Goal: Task Accomplishment & Management: Manage account settings

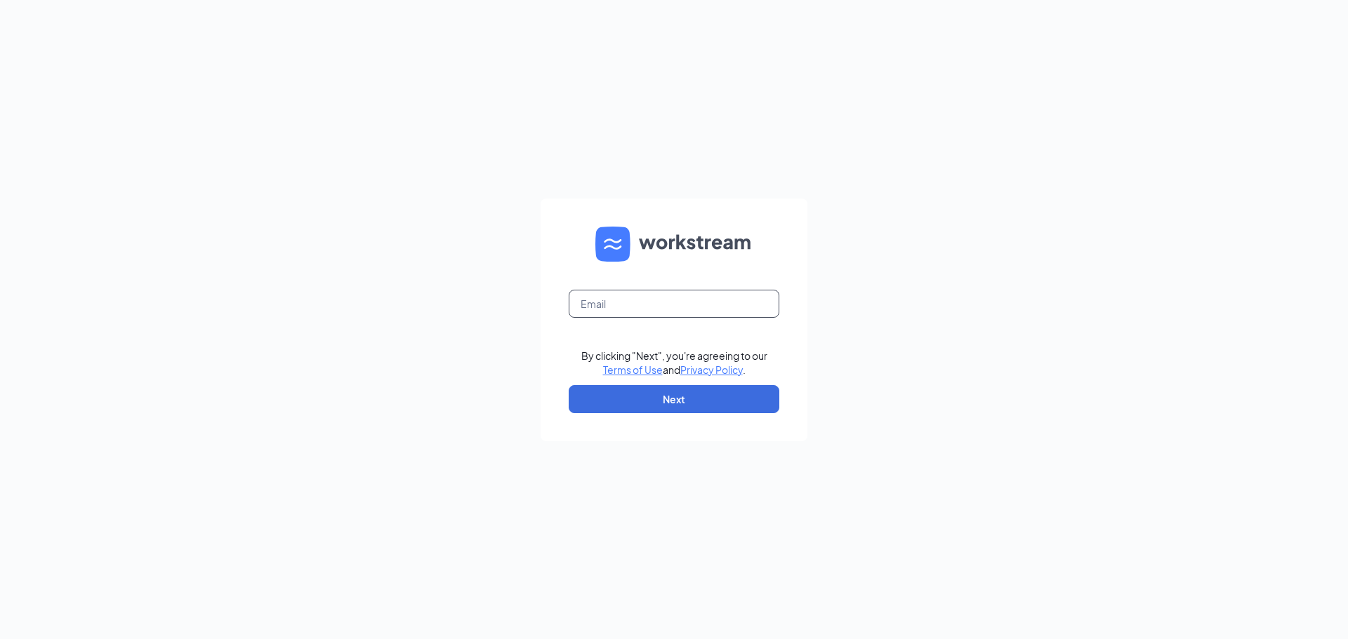
click at [720, 317] on input "text" at bounding box center [674, 304] width 211 height 28
type input "c"
type input "0"
click at [683, 395] on button "Next" at bounding box center [674, 399] width 211 height 28
click at [609, 303] on input "[DOMAIN_NAME]" at bounding box center [674, 304] width 211 height 28
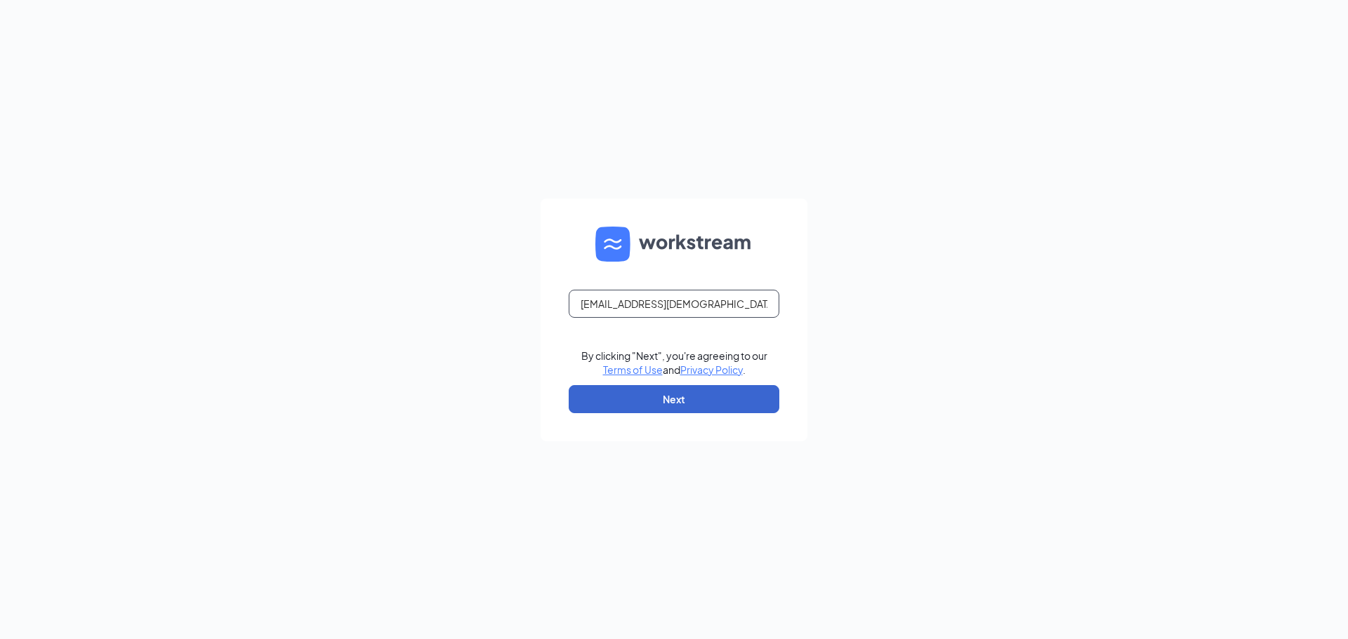
type input "[EMAIL_ADDRESS][DEMOGRAPHIC_DATA][DOMAIN_NAME]"
click at [721, 398] on button "Next" at bounding box center [674, 399] width 211 height 28
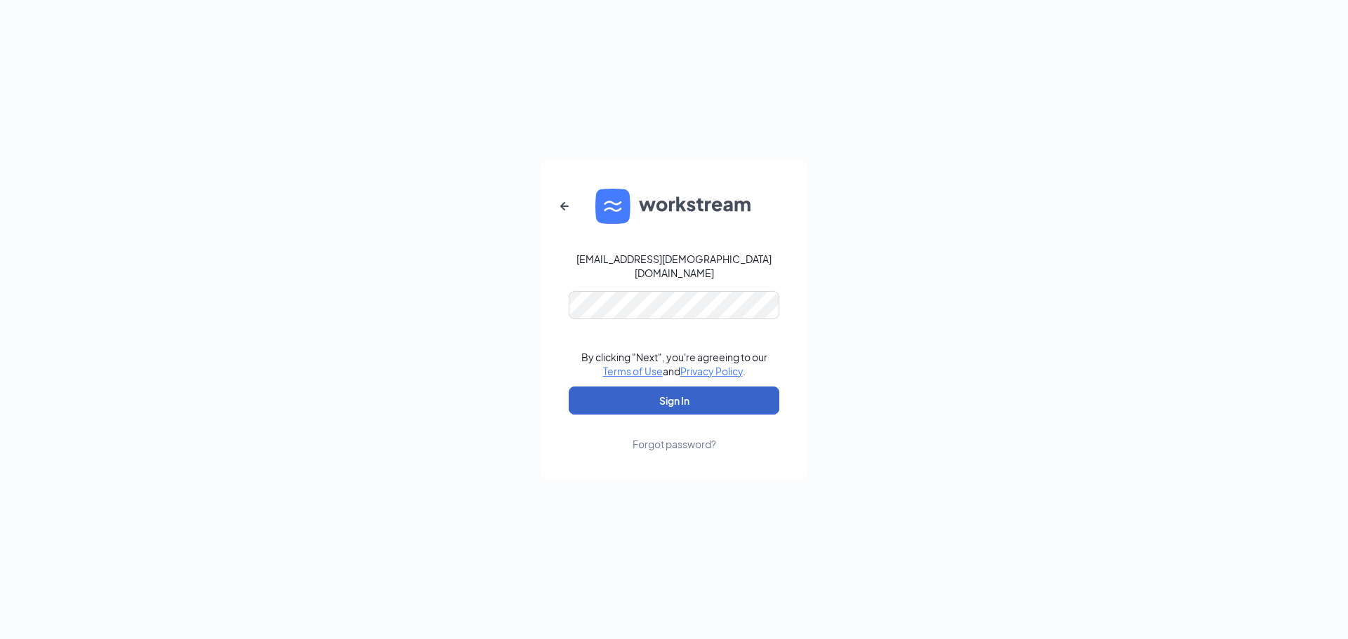
click at [679, 397] on button "Sign In" at bounding box center [674, 401] width 211 height 28
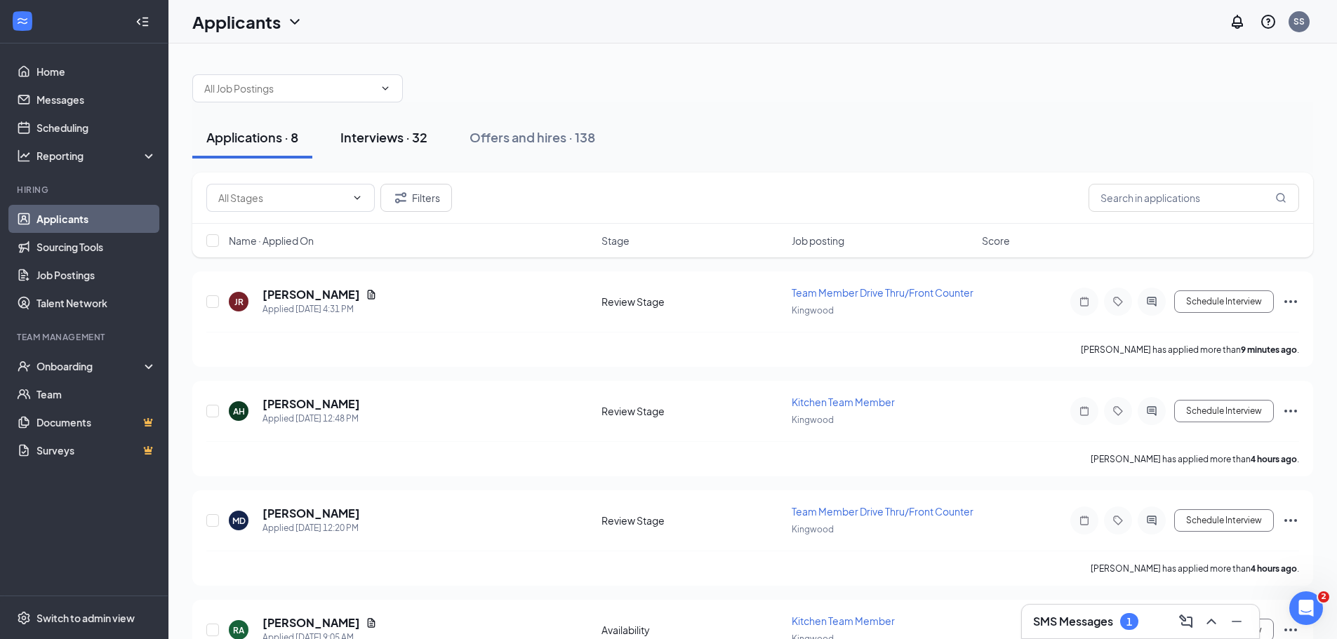
click at [397, 138] on div "Interviews · 32" at bounding box center [383, 137] width 87 height 18
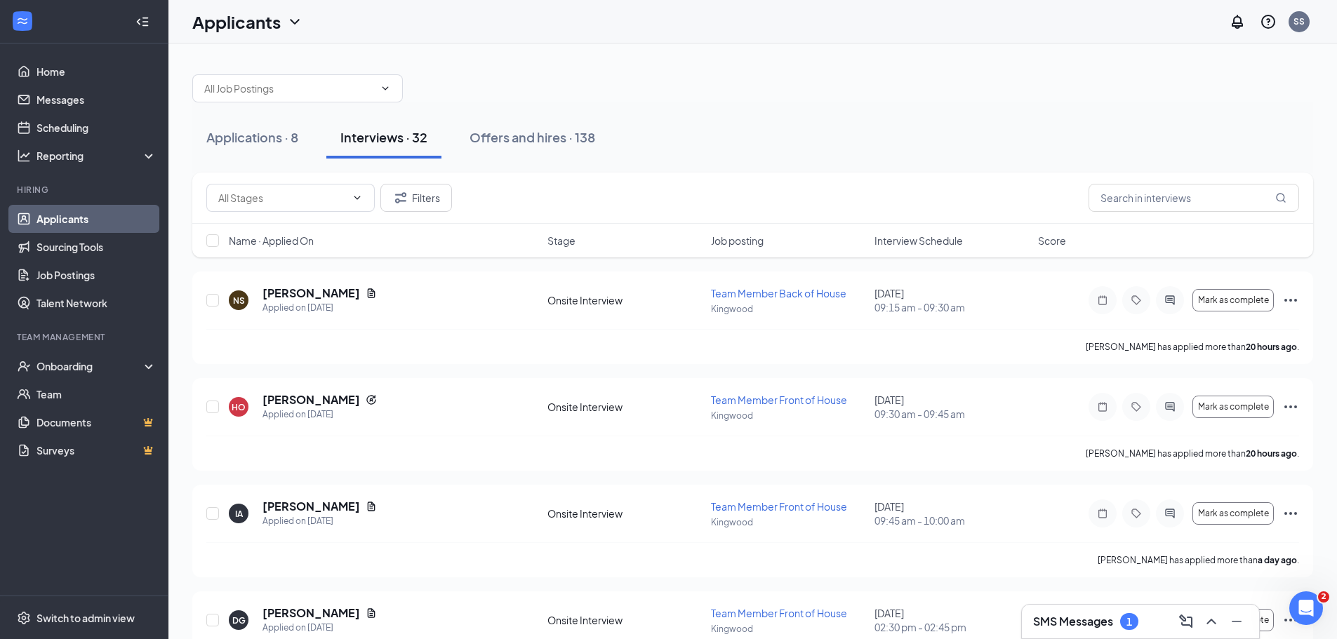
click at [921, 245] on span "Interview Schedule" at bounding box center [919, 241] width 88 height 14
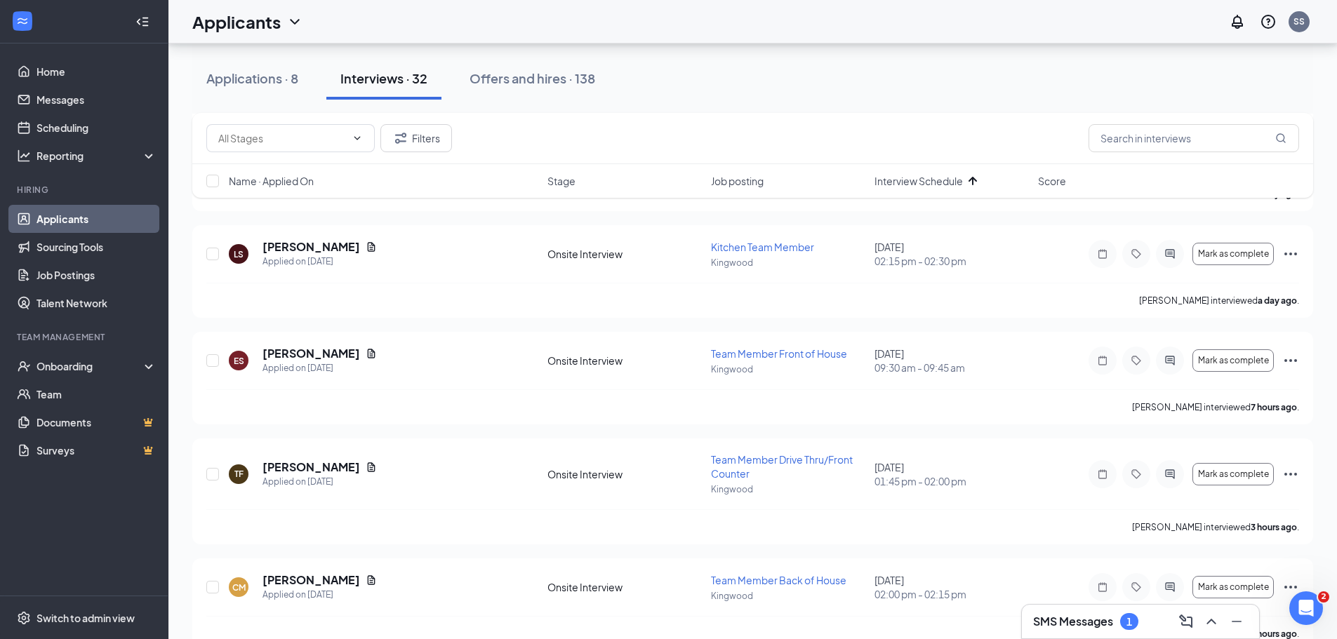
scroll to position [632, 0]
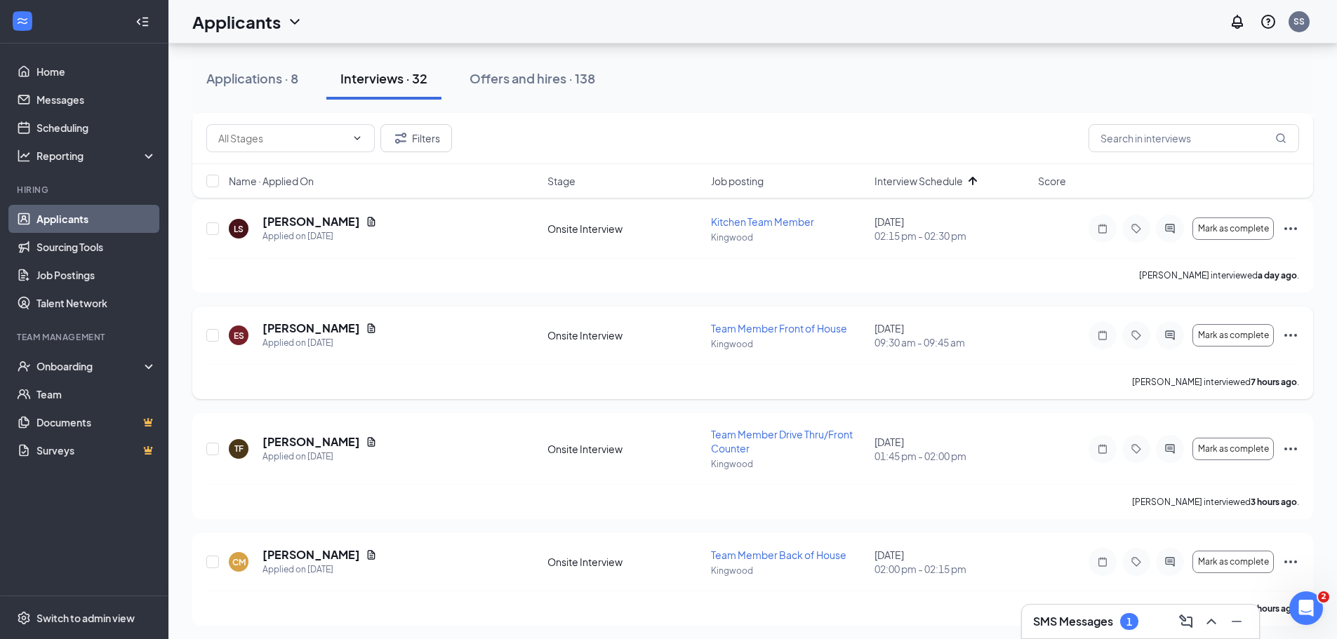
click at [1292, 333] on icon "Ellipses" at bounding box center [1291, 335] width 17 height 17
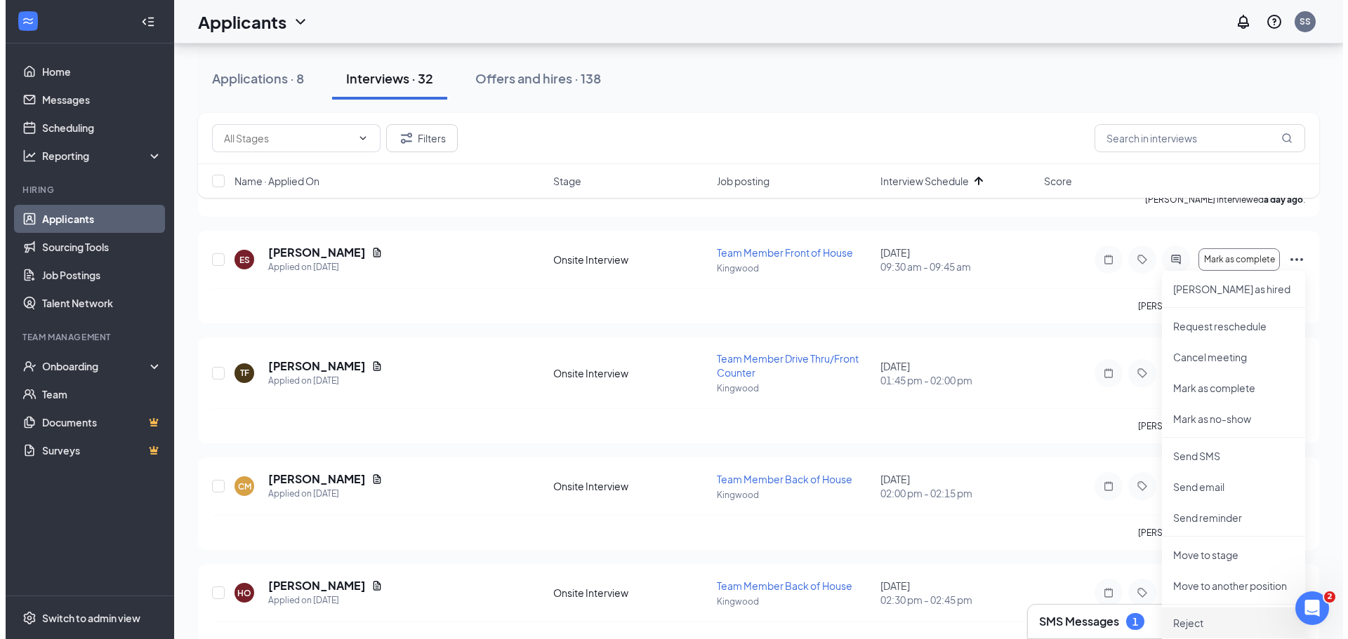
scroll to position [913, 0]
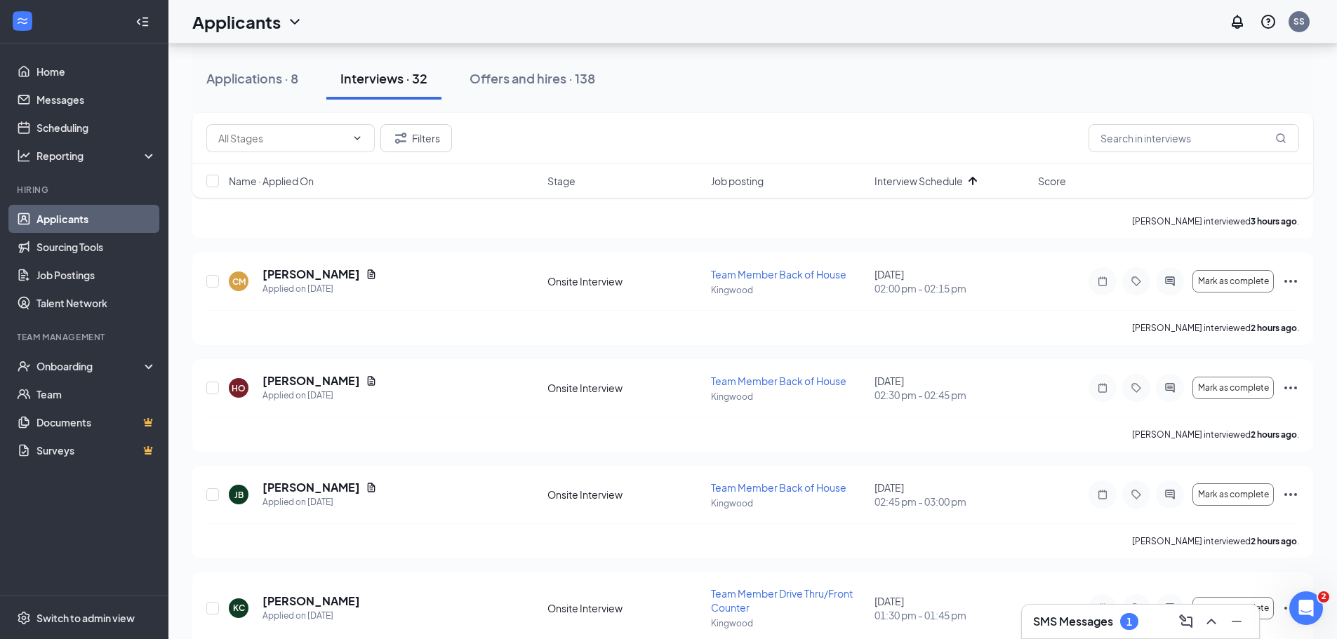
click at [1026, 112] on div "Applications · 8 Interviews · 32 Offers and hires · 138" at bounding box center [752, 79] width 1121 height 70
click at [1174, 284] on icon "ActiveChat" at bounding box center [1169, 281] width 9 height 9
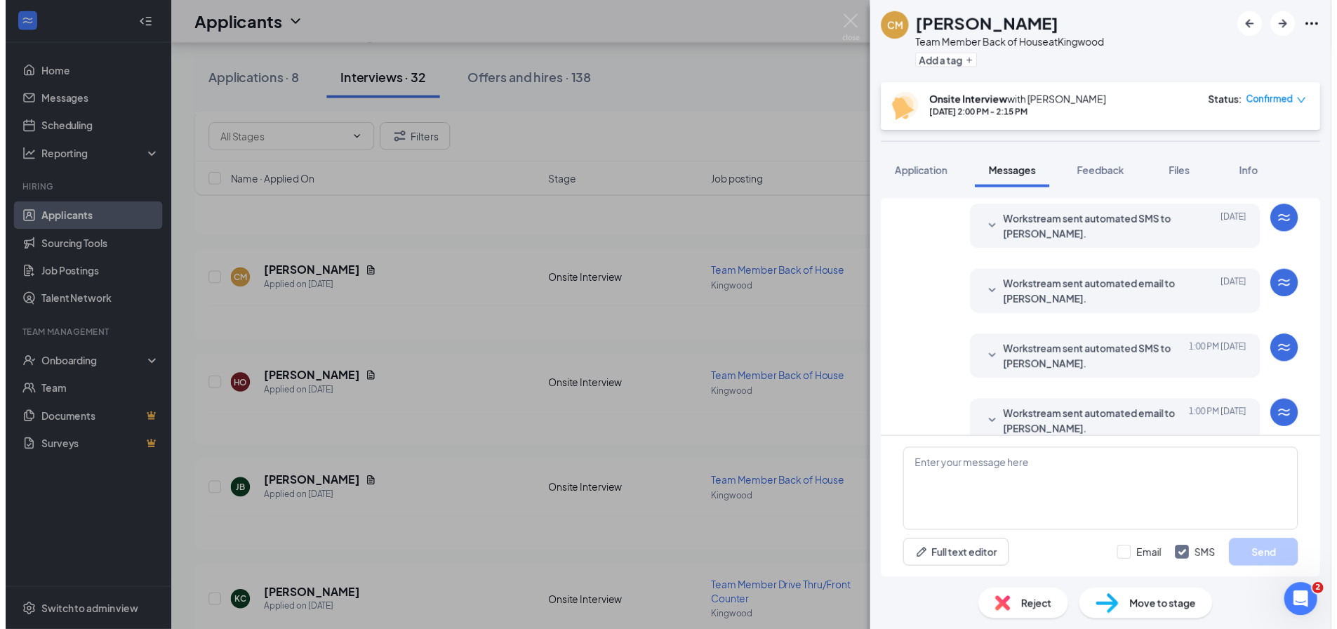
scroll to position [413, 0]
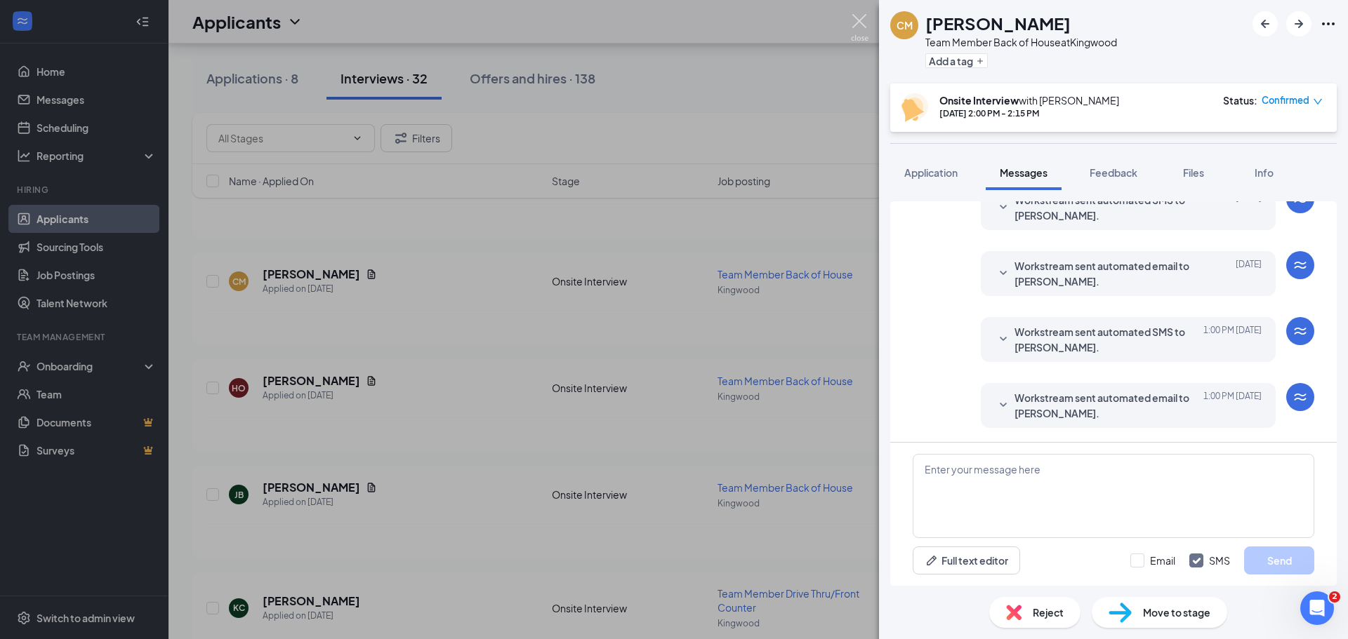
click at [856, 20] on img at bounding box center [860, 27] width 18 height 27
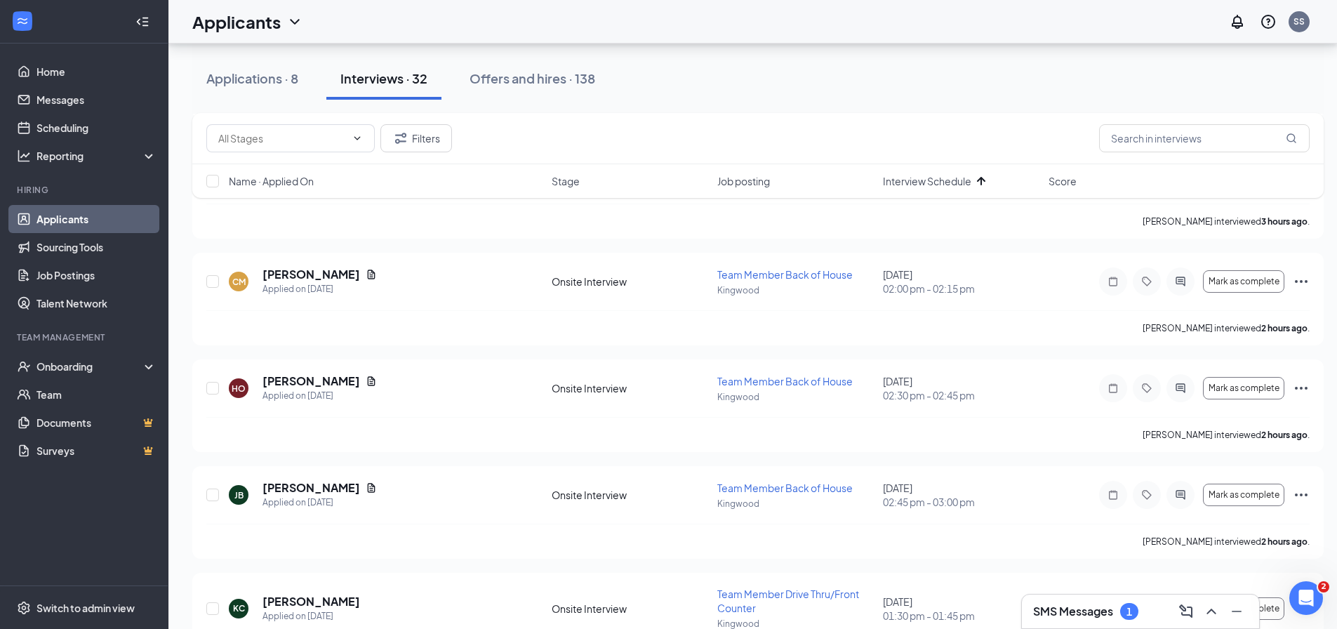
click at [1071, 604] on h3 "SMS Messages" at bounding box center [1073, 611] width 80 height 15
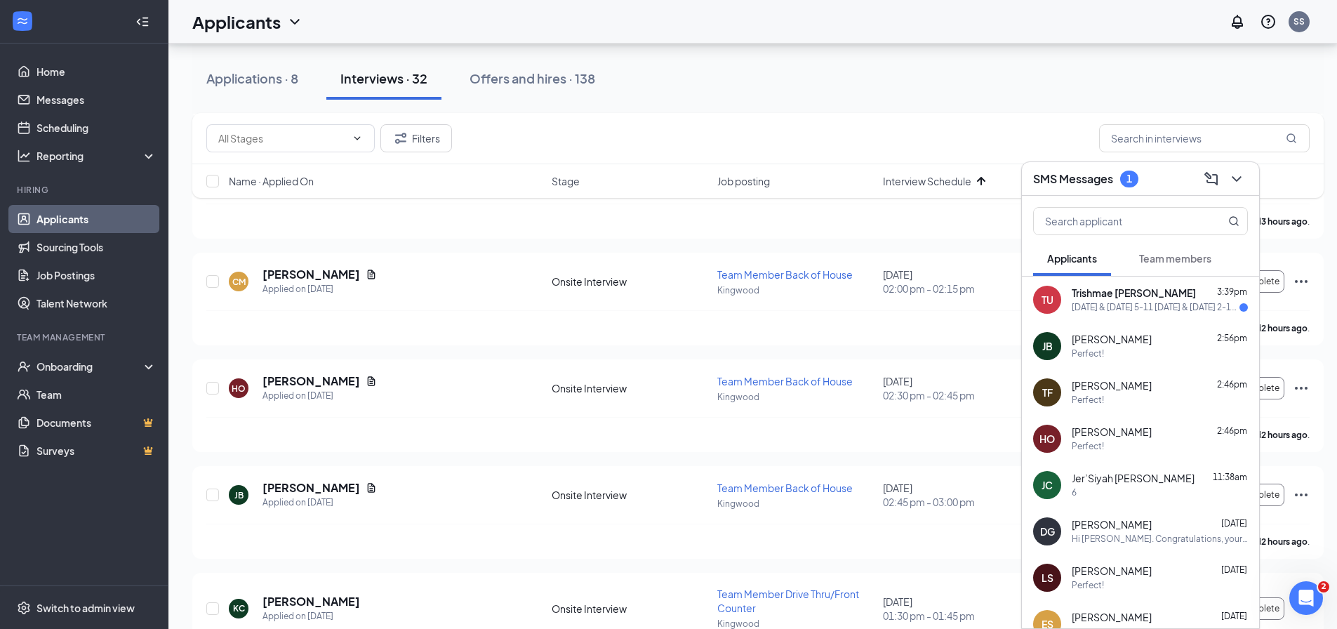
click at [1179, 304] on div "[DATE] & [DATE] 5-11 [DATE] & [DATE] 2-11 [DATE] 5-11 [DATE] 11-11" at bounding box center [1156, 308] width 168 height 12
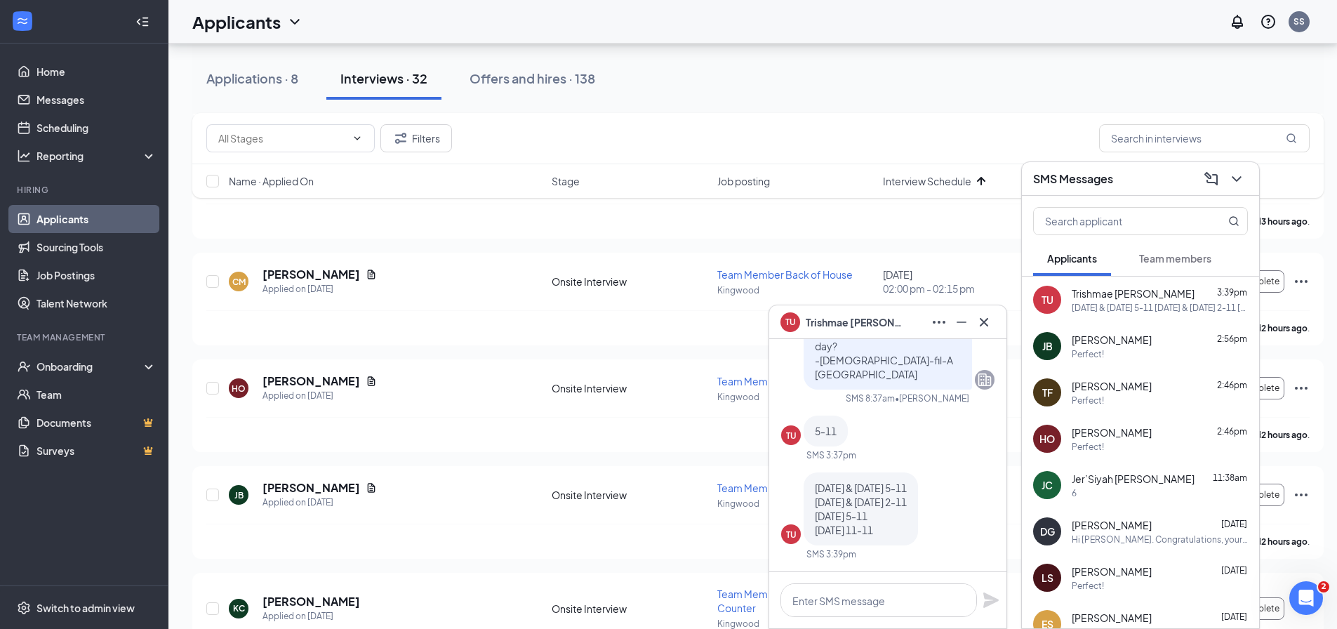
click at [839, 326] on span "Trishmae [PERSON_NAME]" at bounding box center [855, 321] width 98 height 15
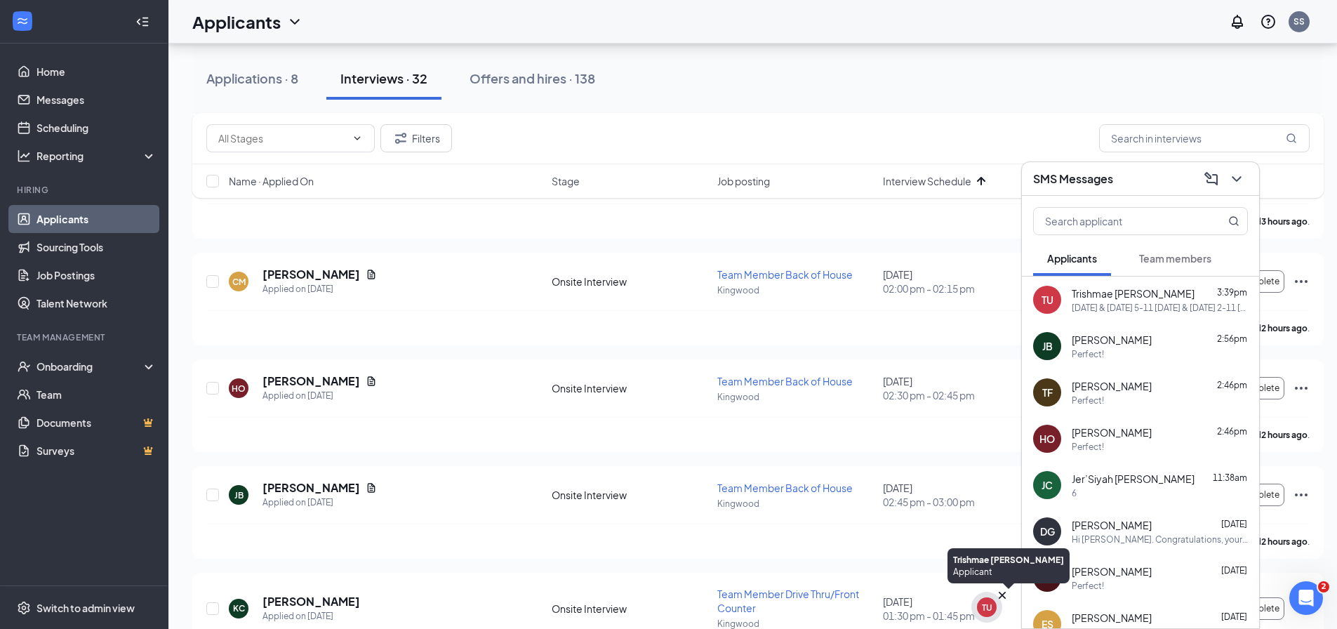
click at [993, 610] on div "TU" at bounding box center [987, 607] width 20 height 20
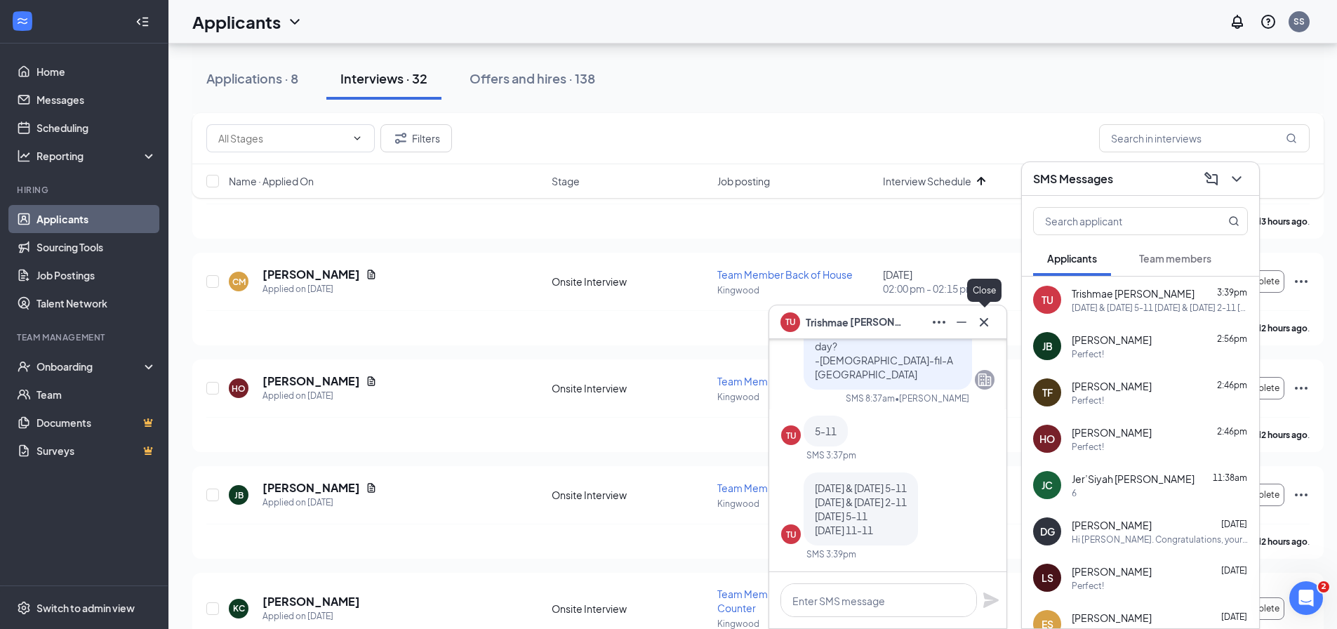
click at [983, 315] on icon "Cross" at bounding box center [984, 322] width 17 height 17
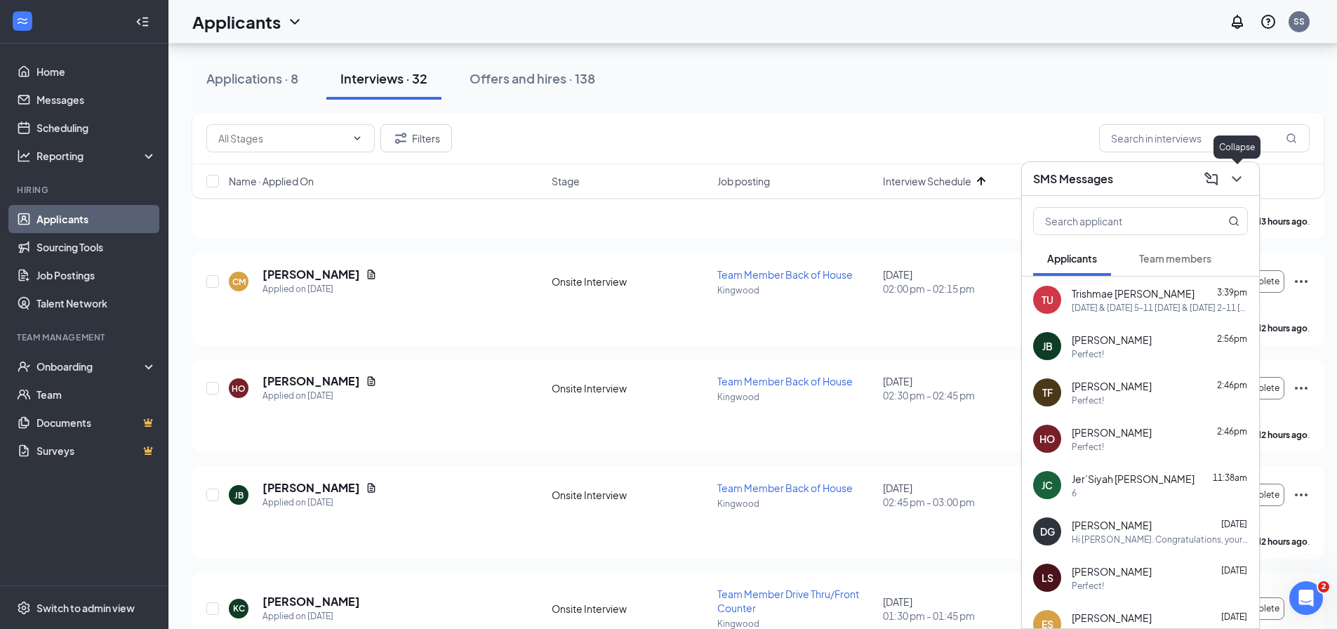
click at [1233, 187] on icon "ChevronDown" at bounding box center [1236, 179] width 17 height 17
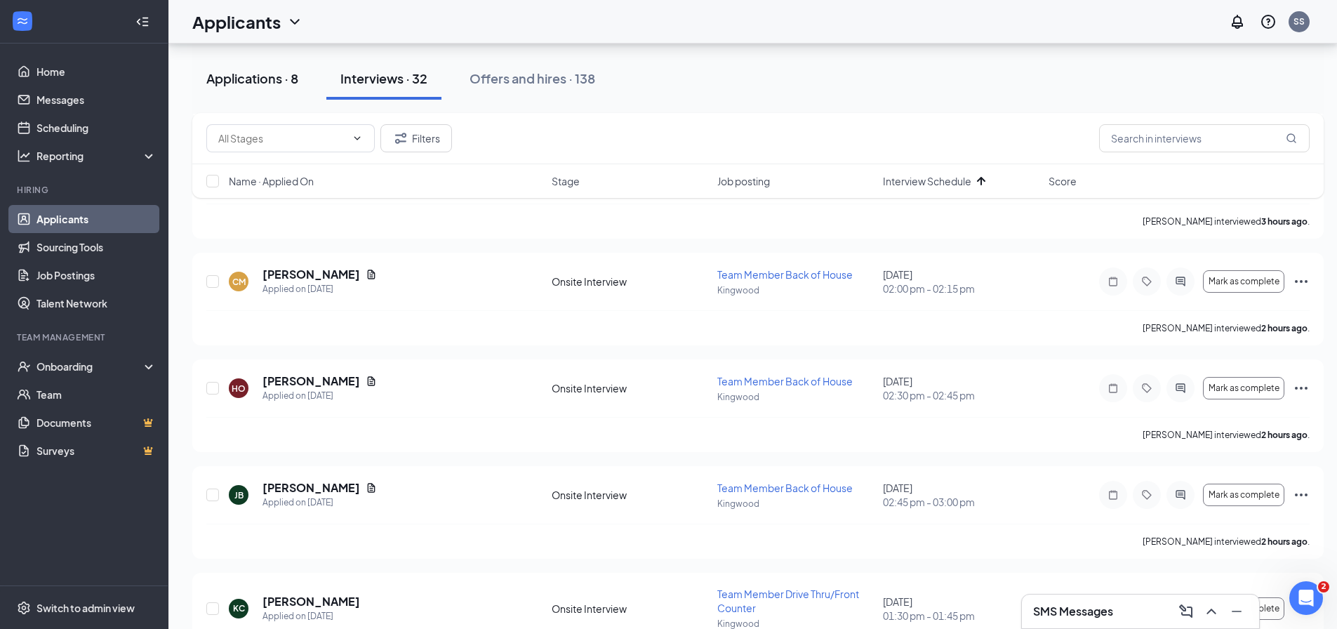
click at [242, 84] on div "Applications · 8" at bounding box center [252, 78] width 92 height 18
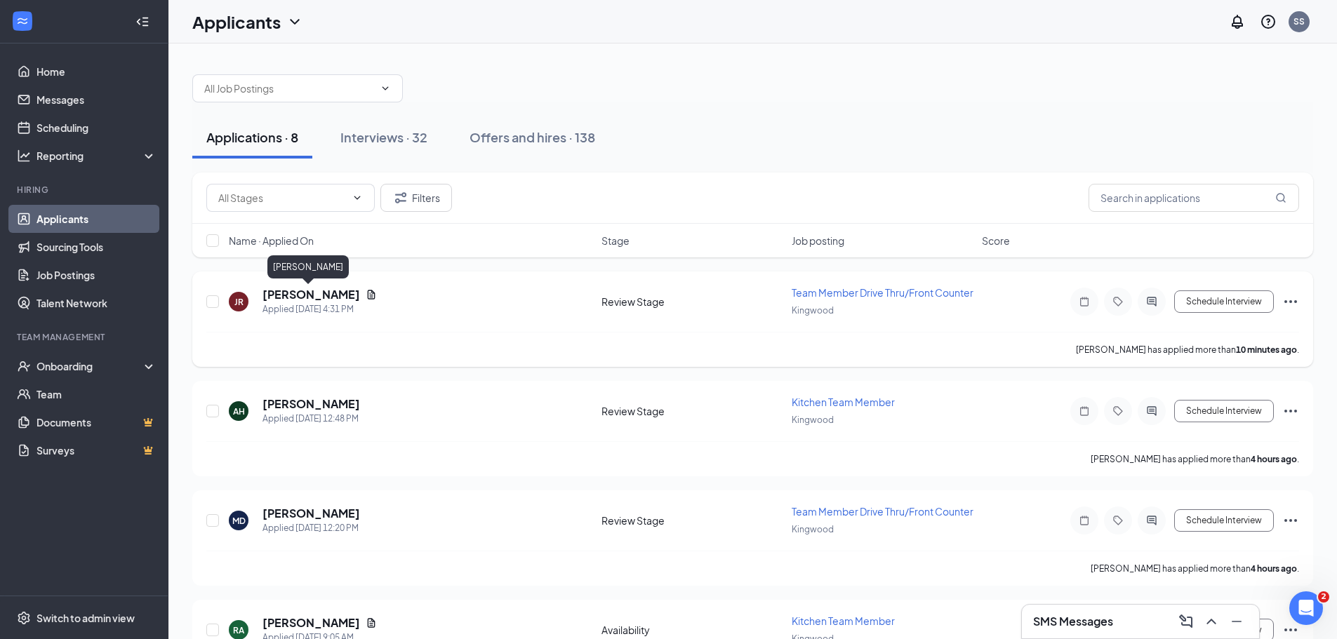
click at [291, 298] on h5 "[PERSON_NAME]" at bounding box center [312, 294] width 98 height 15
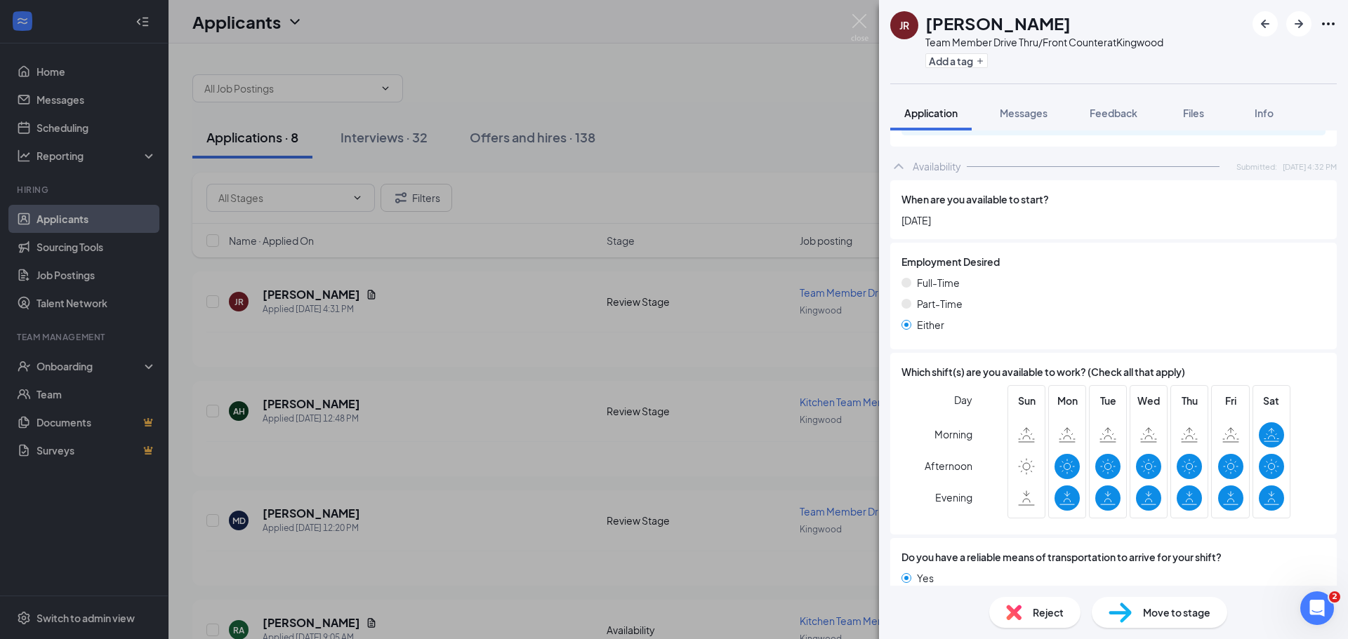
scroll to position [798, 0]
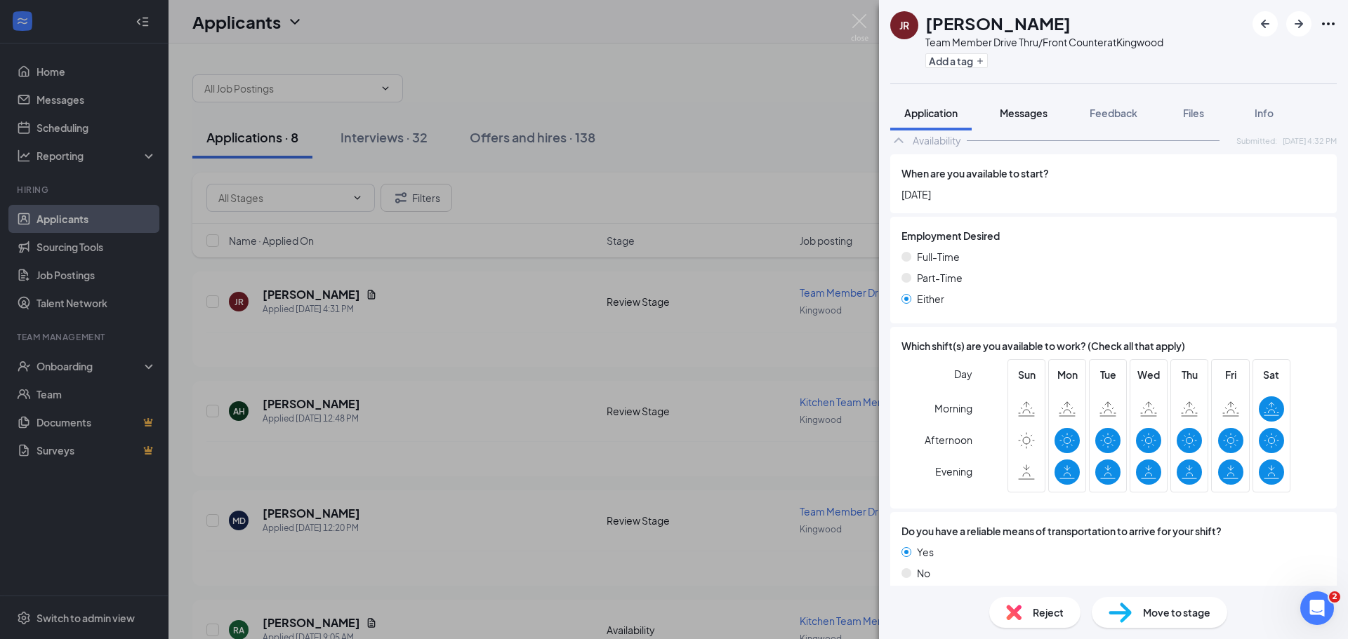
click at [1005, 120] on button "Messages" at bounding box center [1024, 112] width 76 height 35
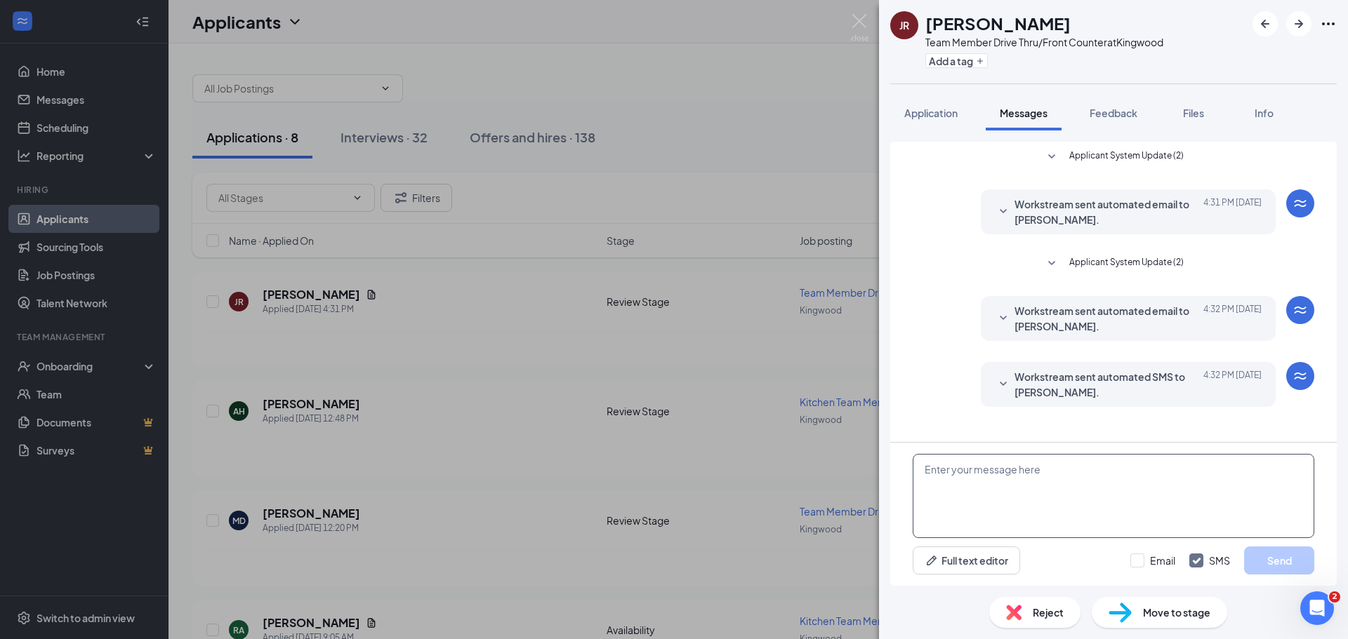
click at [1042, 475] on textarea at bounding box center [1114, 496] width 402 height 84
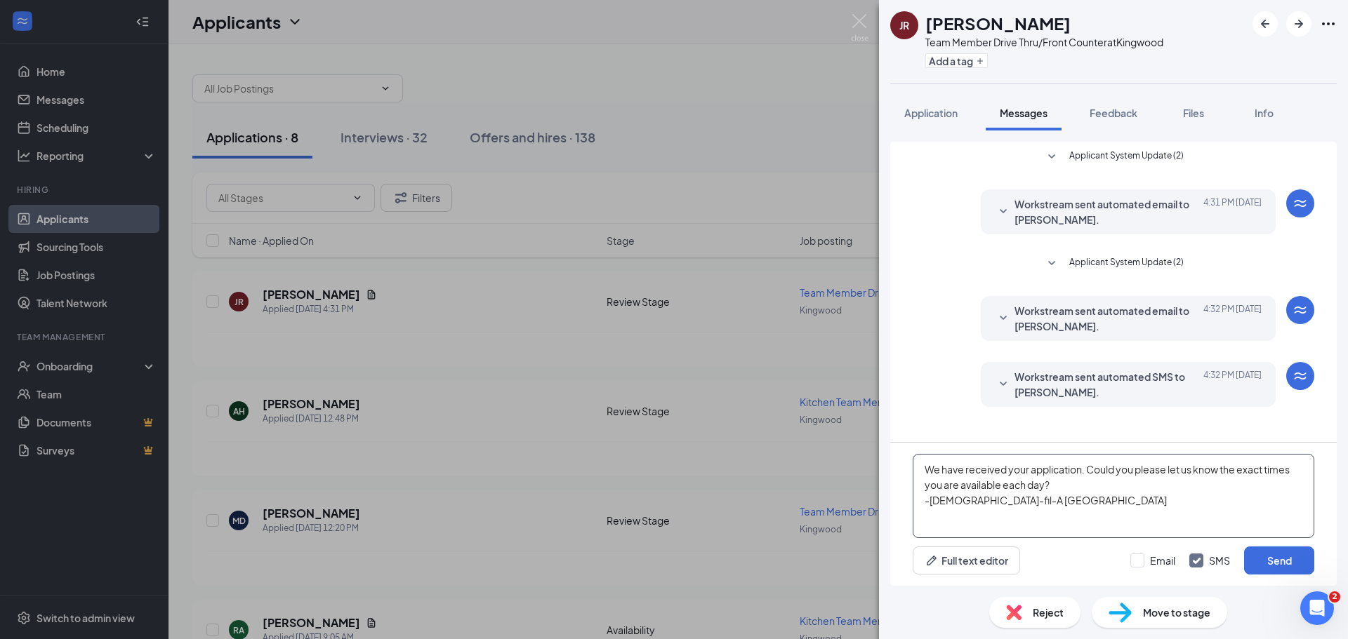
drag, startPoint x: 1038, startPoint y: 510, endPoint x: 905, endPoint y: 473, distance: 138.5
click at [878, 472] on div "JR [PERSON_NAME] Team Member Drive Thru/Front Counter at Kingwood Add a tag App…" at bounding box center [674, 319] width 1348 height 639
type textarea "We have received your application. Could you please let us know the exact times…"
click at [1260, 556] on button "Send" at bounding box center [1279, 561] width 70 height 28
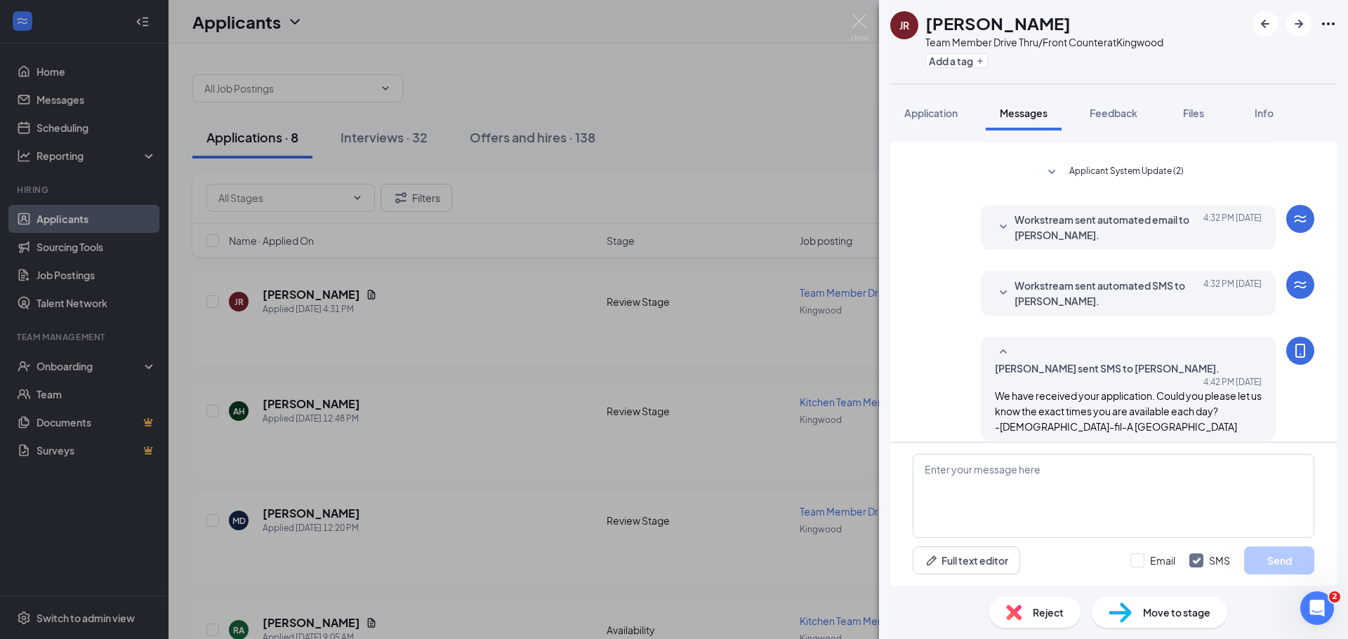
scroll to position [100, 0]
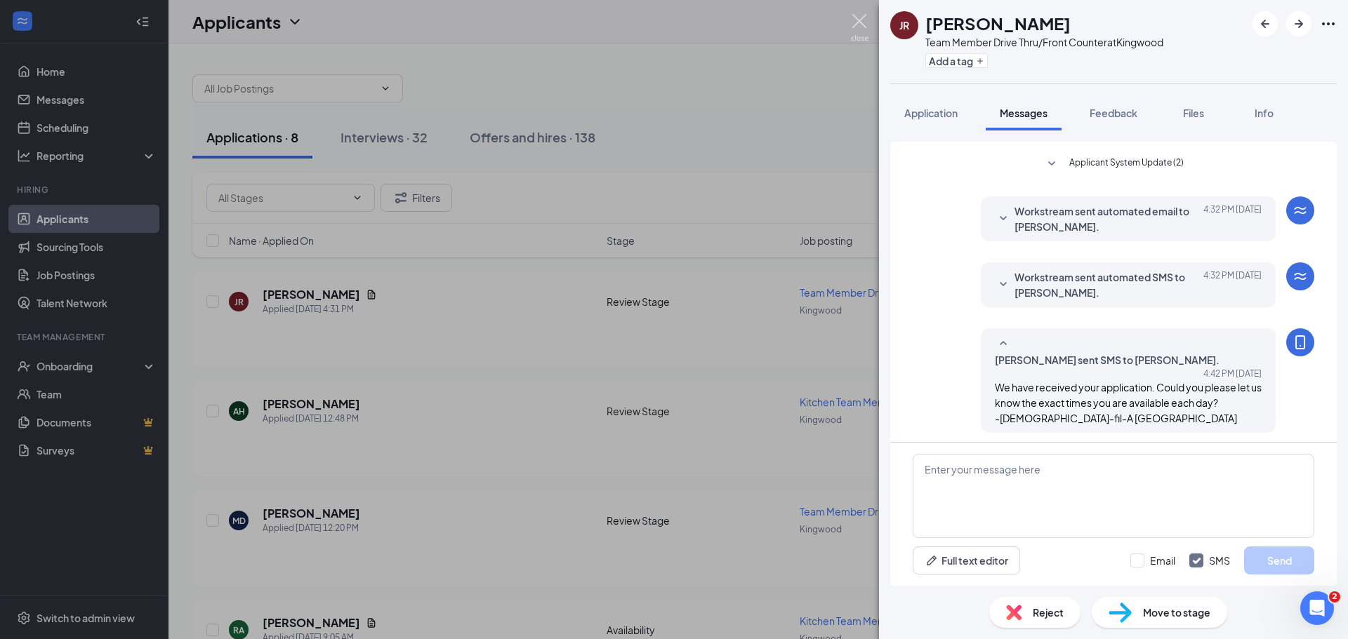
click at [857, 19] on img at bounding box center [860, 27] width 18 height 27
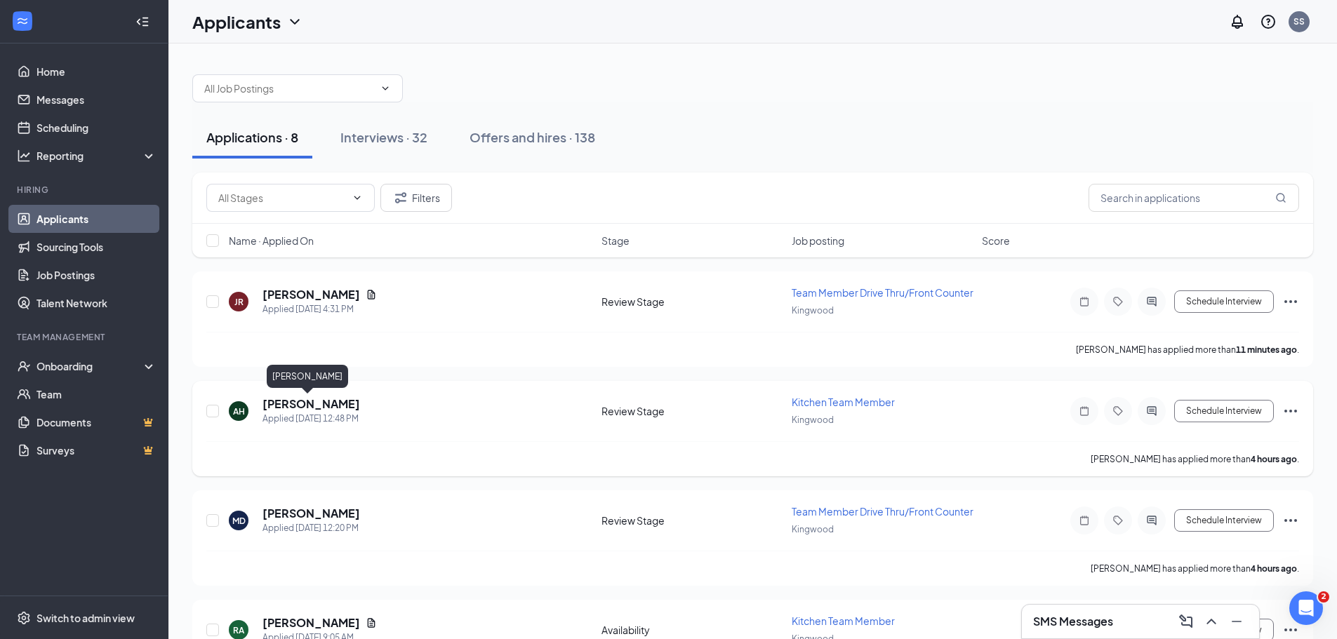
click at [300, 402] on h5 "[PERSON_NAME]" at bounding box center [312, 404] width 98 height 15
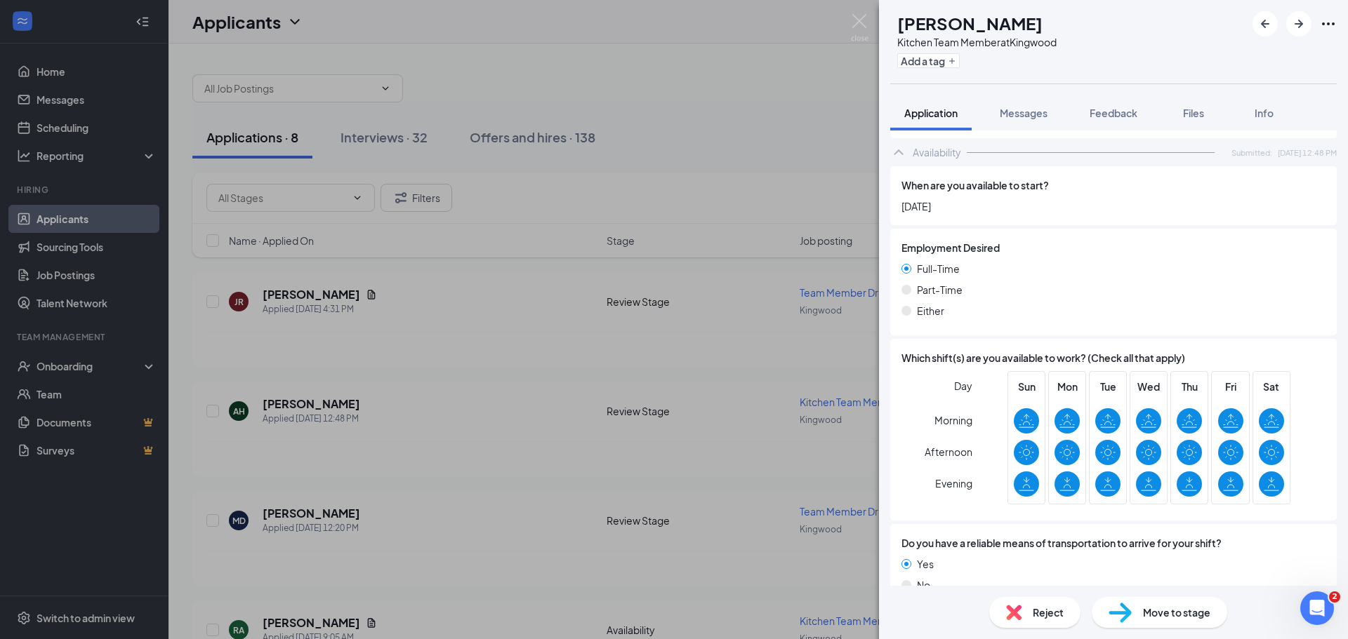
scroll to position [750, 0]
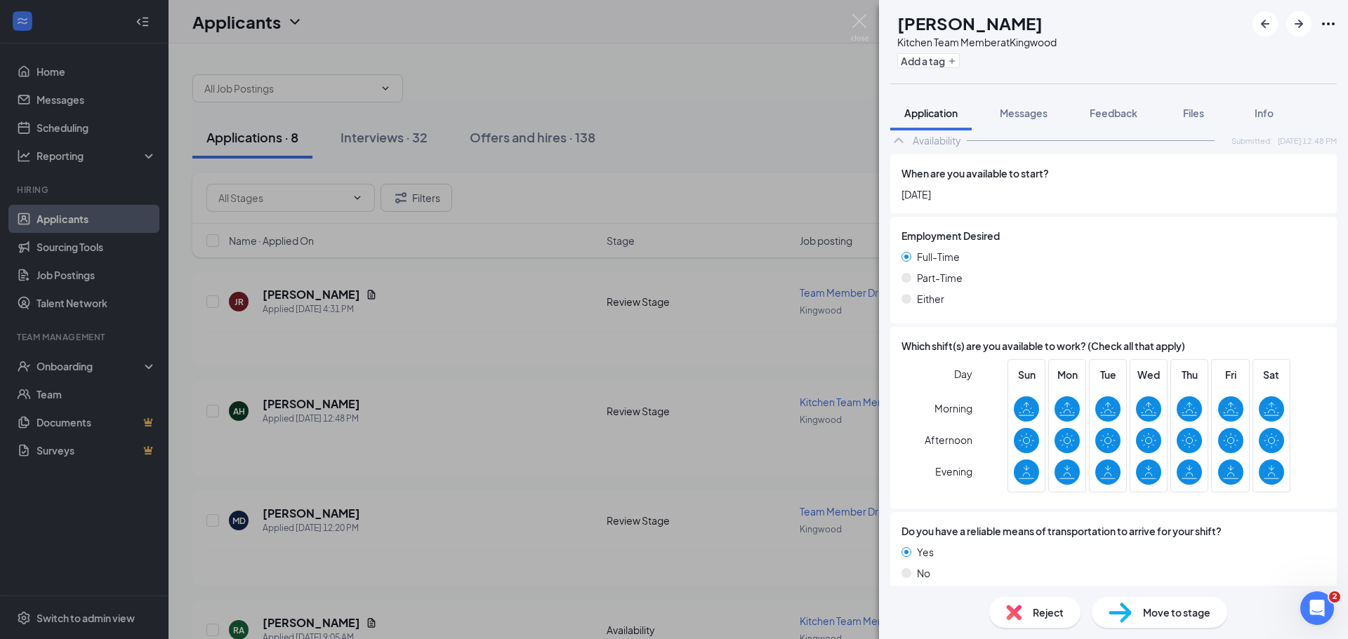
click at [1174, 624] on div "Move to stage" at bounding box center [1159, 612] width 135 height 31
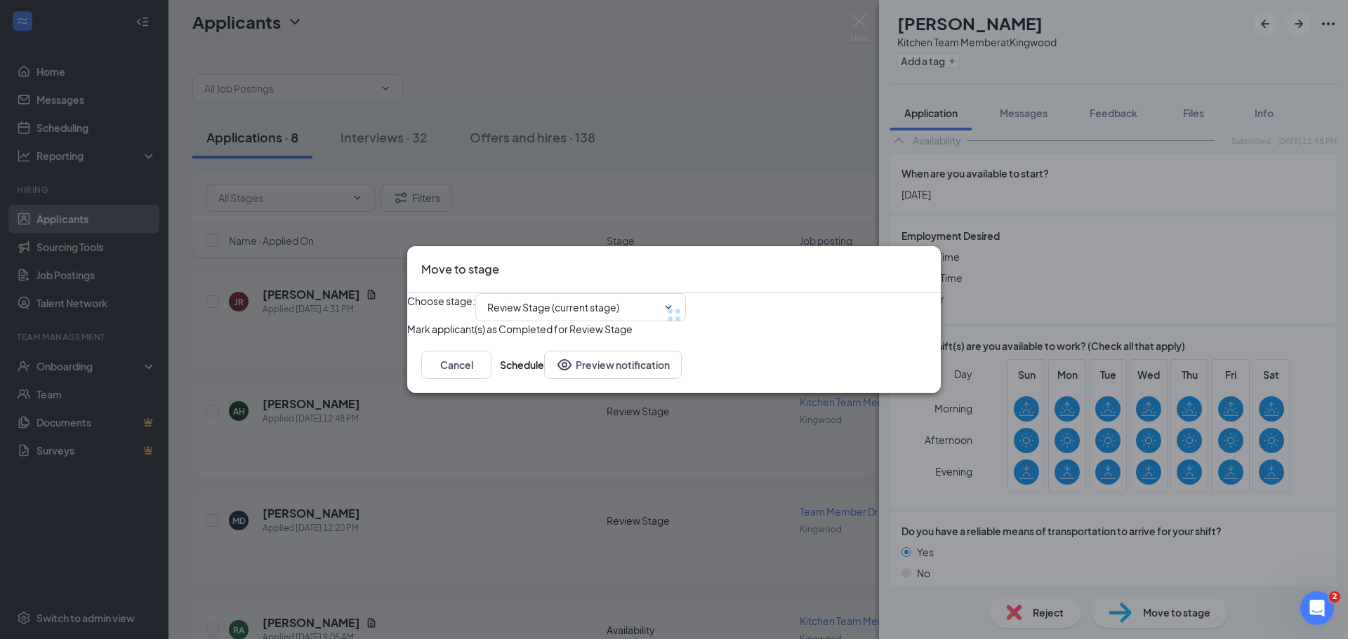
type input "Onsite Interview (next stage)"
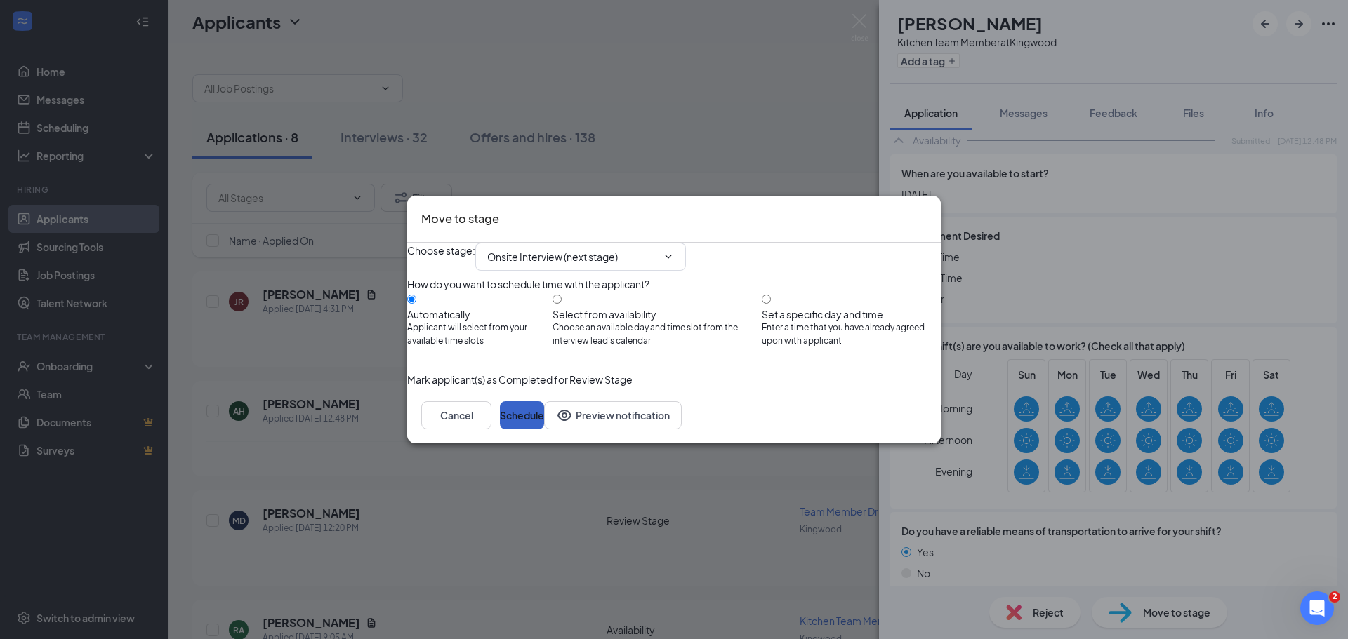
click at [544, 430] on button "Schedule" at bounding box center [522, 416] width 44 height 28
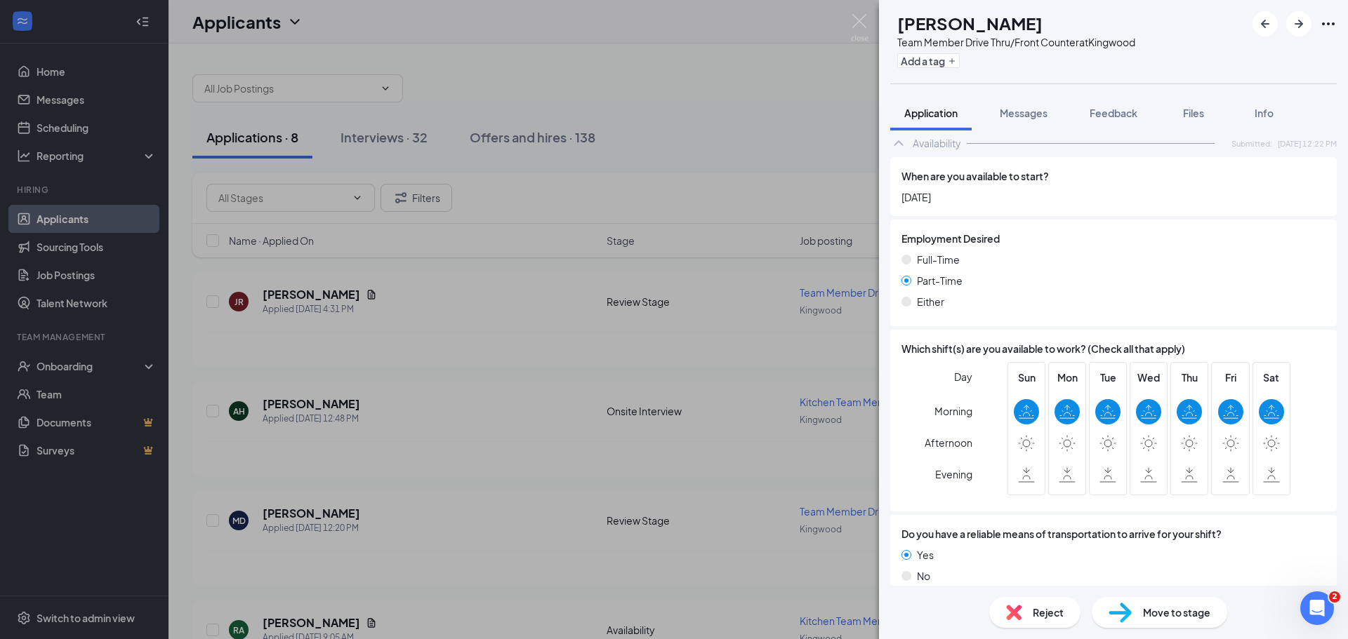
scroll to position [720, 0]
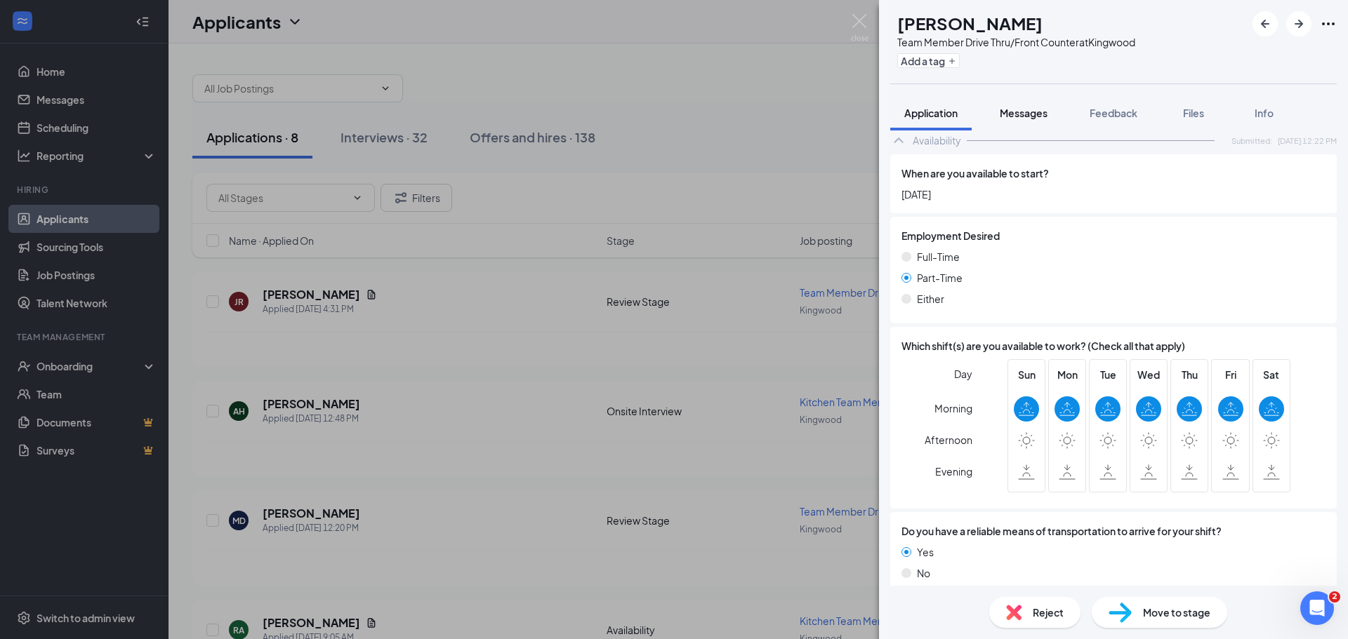
click at [1012, 114] on span "Messages" at bounding box center [1024, 113] width 48 height 13
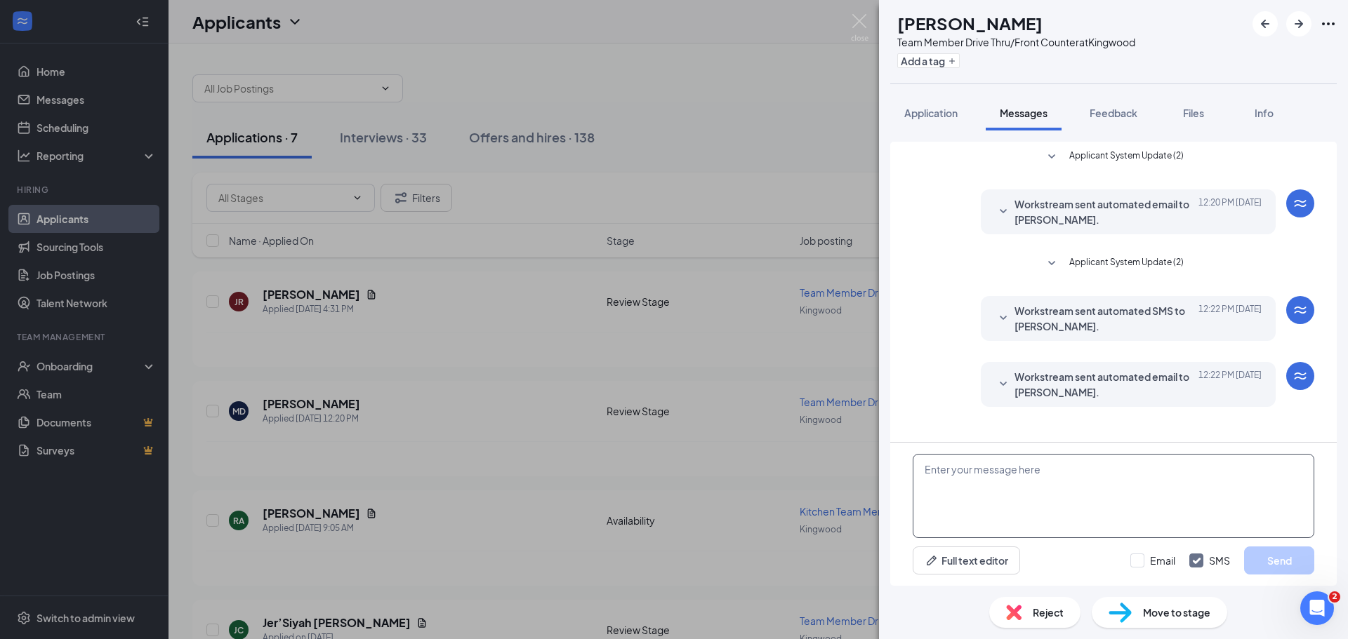
click at [1002, 470] on textarea at bounding box center [1114, 496] width 402 height 84
paste textarea "We have received your application. Could you please let us know the exact times…"
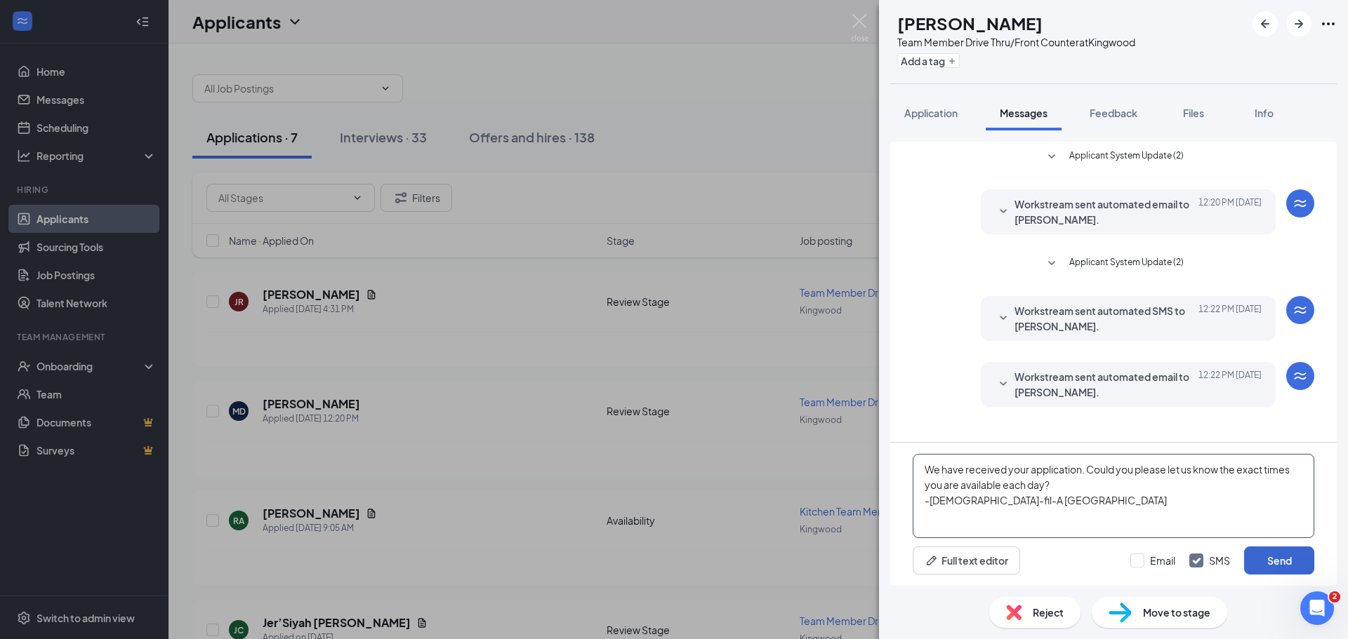
type textarea "We have received your application. Could you please let us know the exact times…"
click at [1308, 562] on button "Send" at bounding box center [1279, 561] width 70 height 28
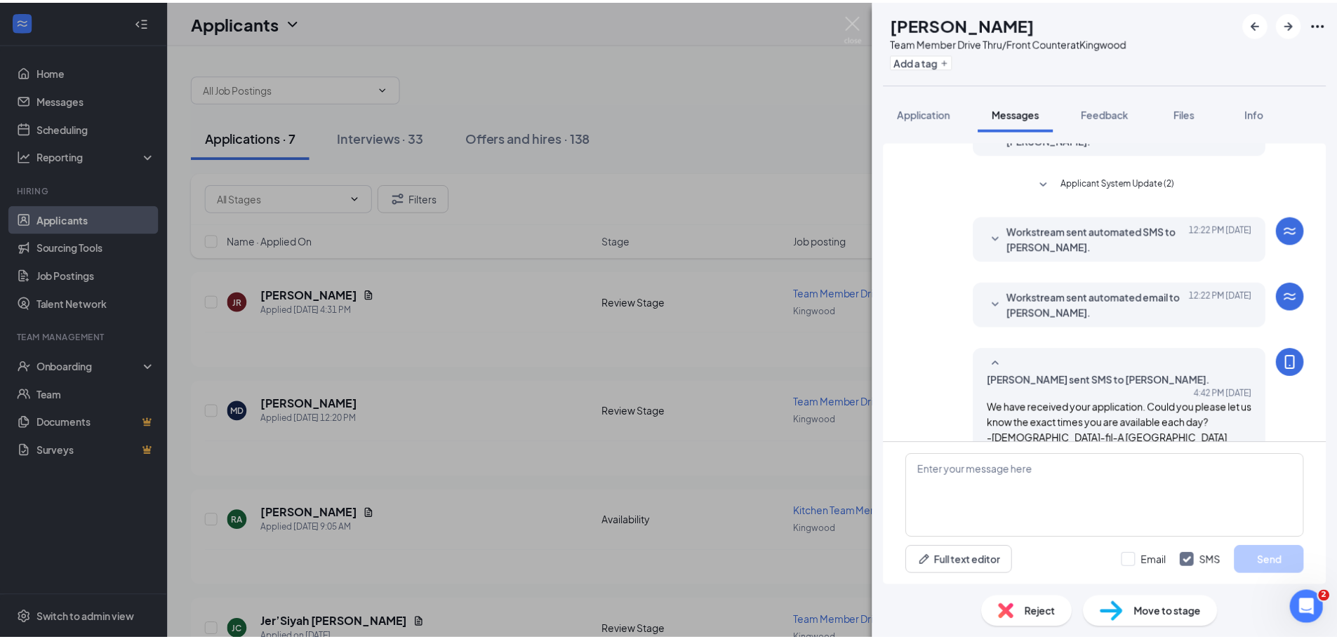
scroll to position [86, 0]
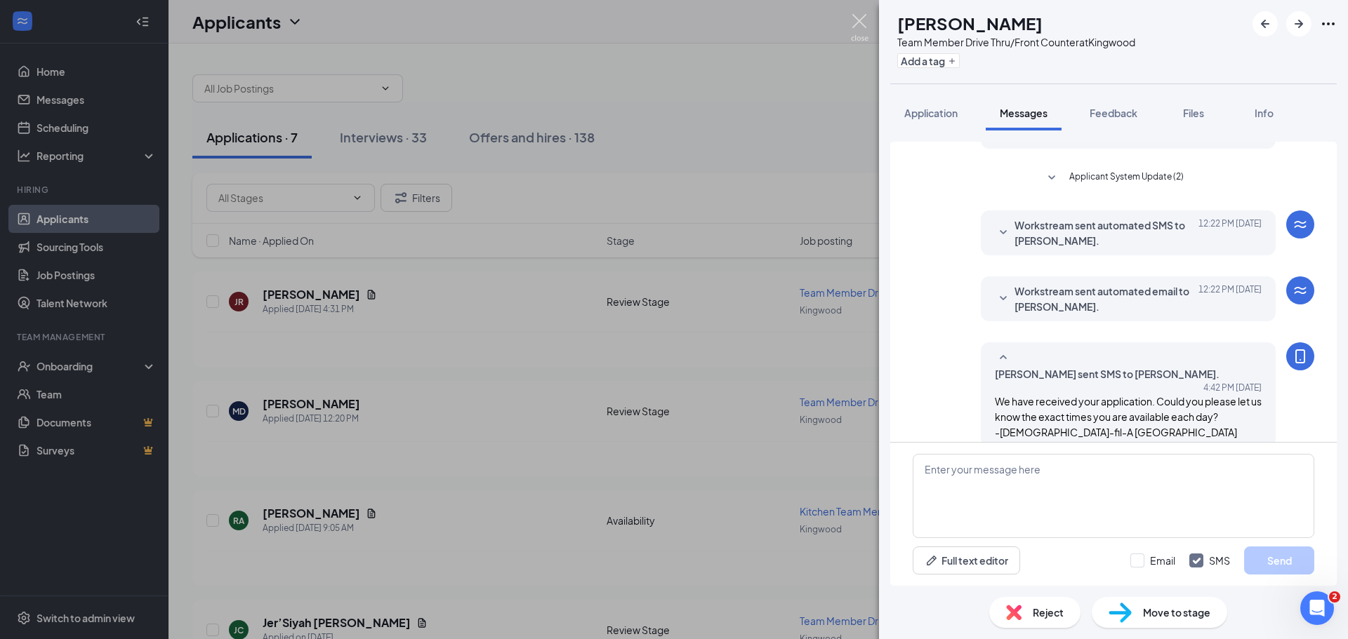
click at [857, 17] on img at bounding box center [860, 27] width 18 height 27
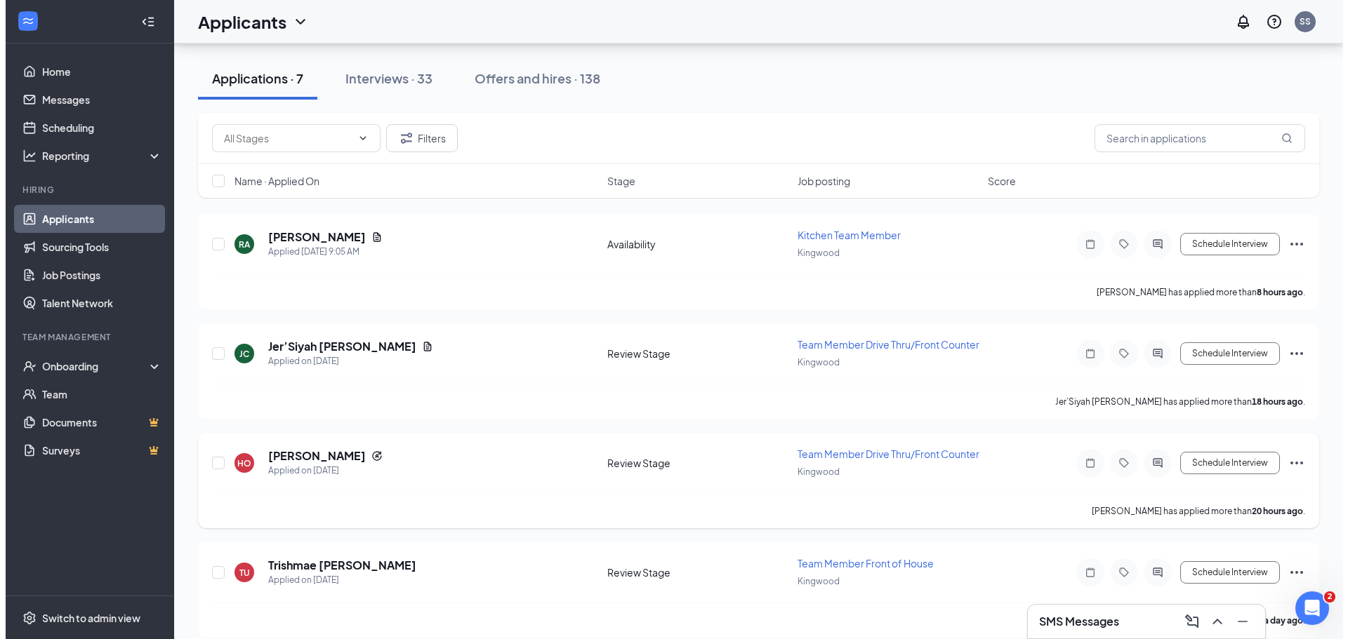
scroll to position [281, 0]
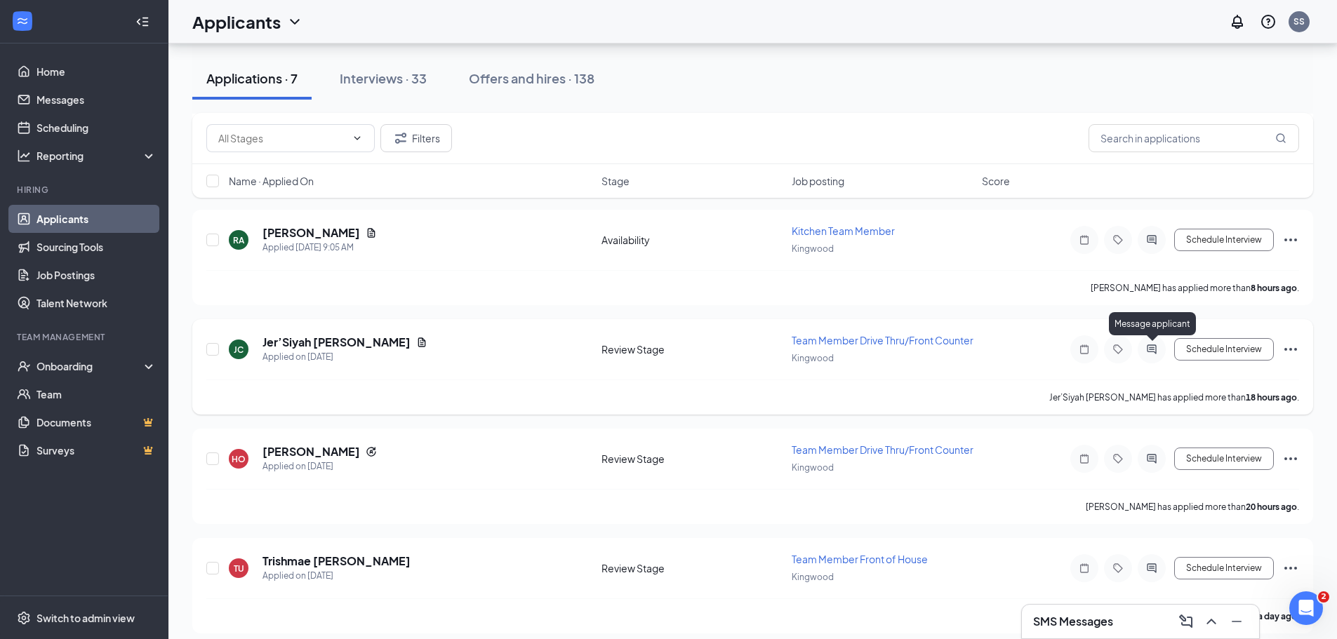
click at [1156, 350] on icon "ActiveChat" at bounding box center [1151, 349] width 9 height 9
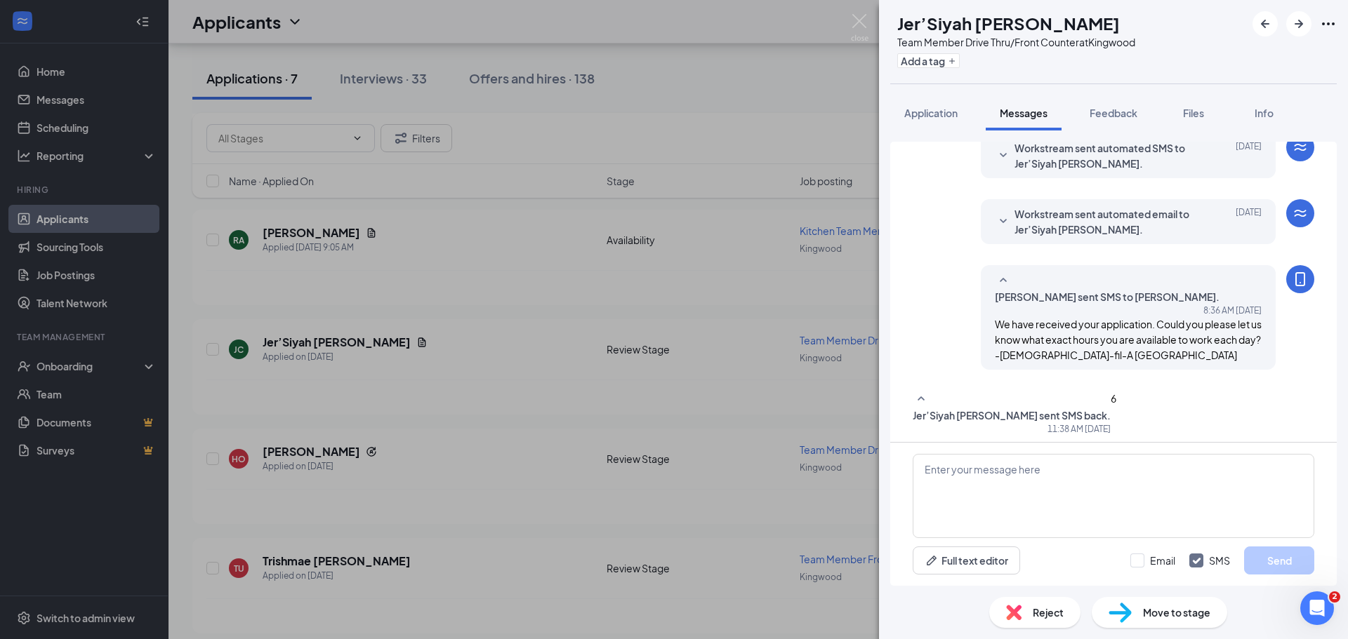
scroll to position [257, 0]
click at [1037, 614] on span "Reject" at bounding box center [1048, 612] width 31 height 15
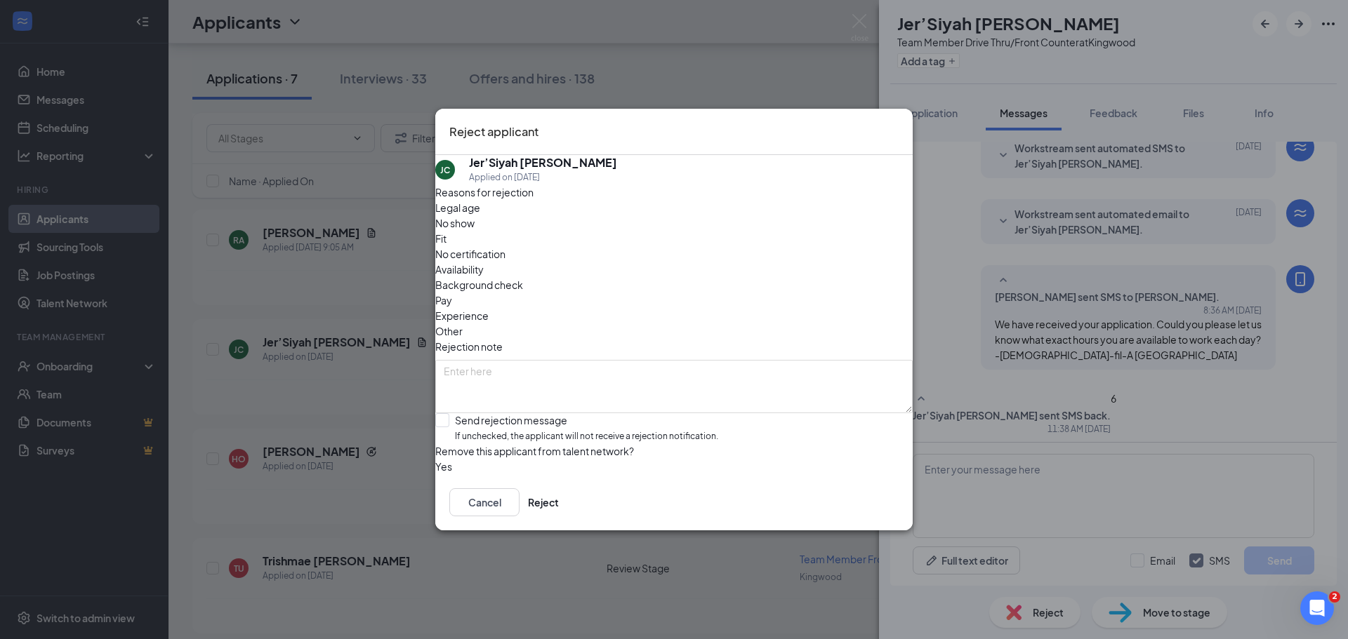
click at [744, 248] on div "Legal age No show Fit No certification Availability Background check Pay Experi…" at bounding box center [673, 269] width 477 height 139
click at [484, 262] on span "Availability" at bounding box center [459, 269] width 48 height 15
click at [462, 413] on input "Send rejection message If unchecked, the applicant will not receive a rejection…" at bounding box center [576, 428] width 283 height 30
checkbox input "true"
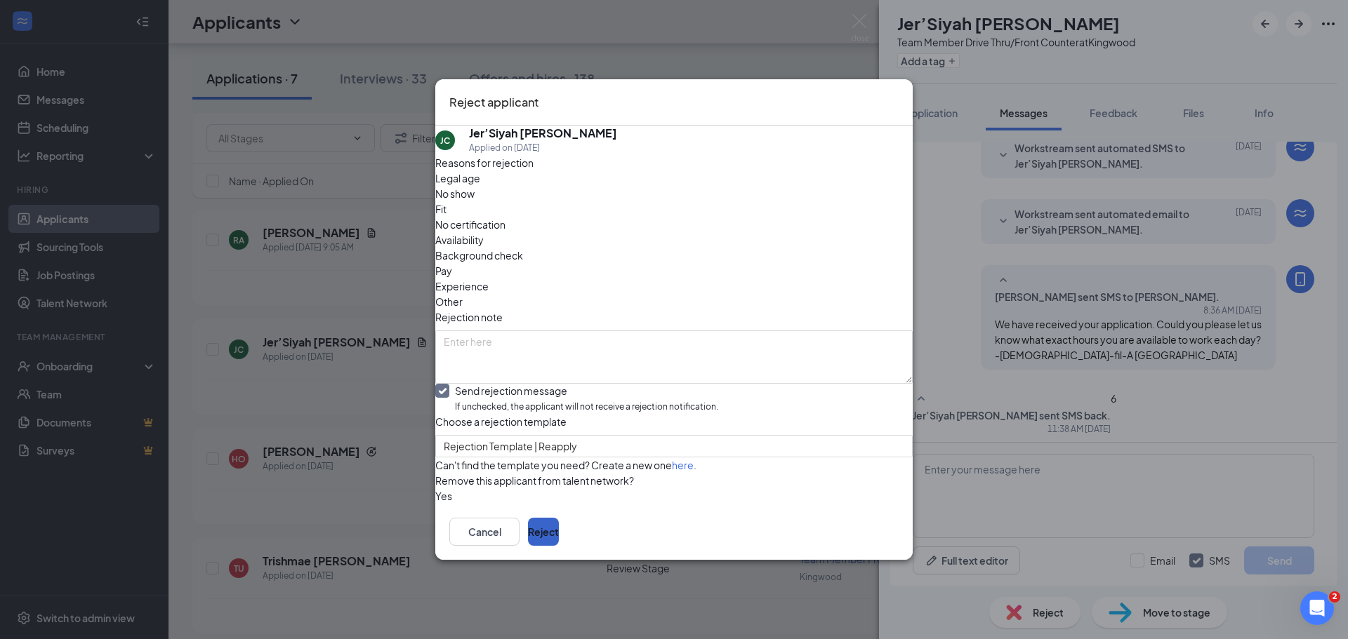
click at [559, 546] on button "Reject" at bounding box center [543, 532] width 31 height 28
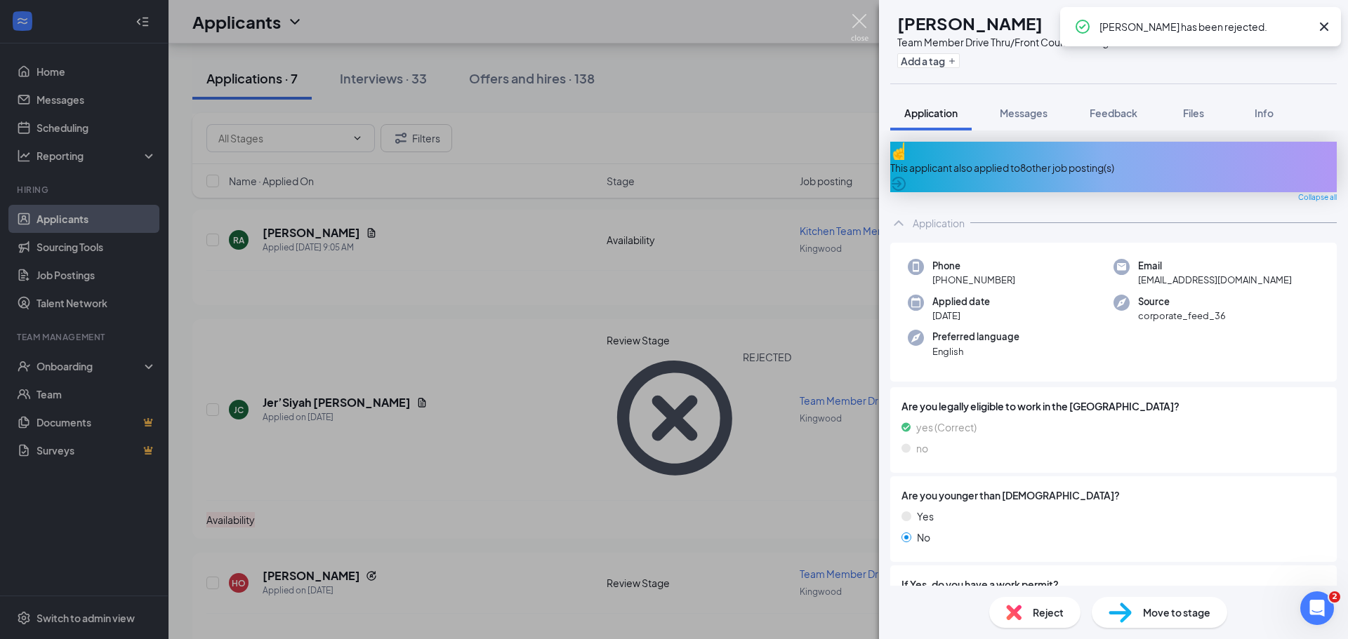
click at [857, 29] on img at bounding box center [860, 27] width 18 height 27
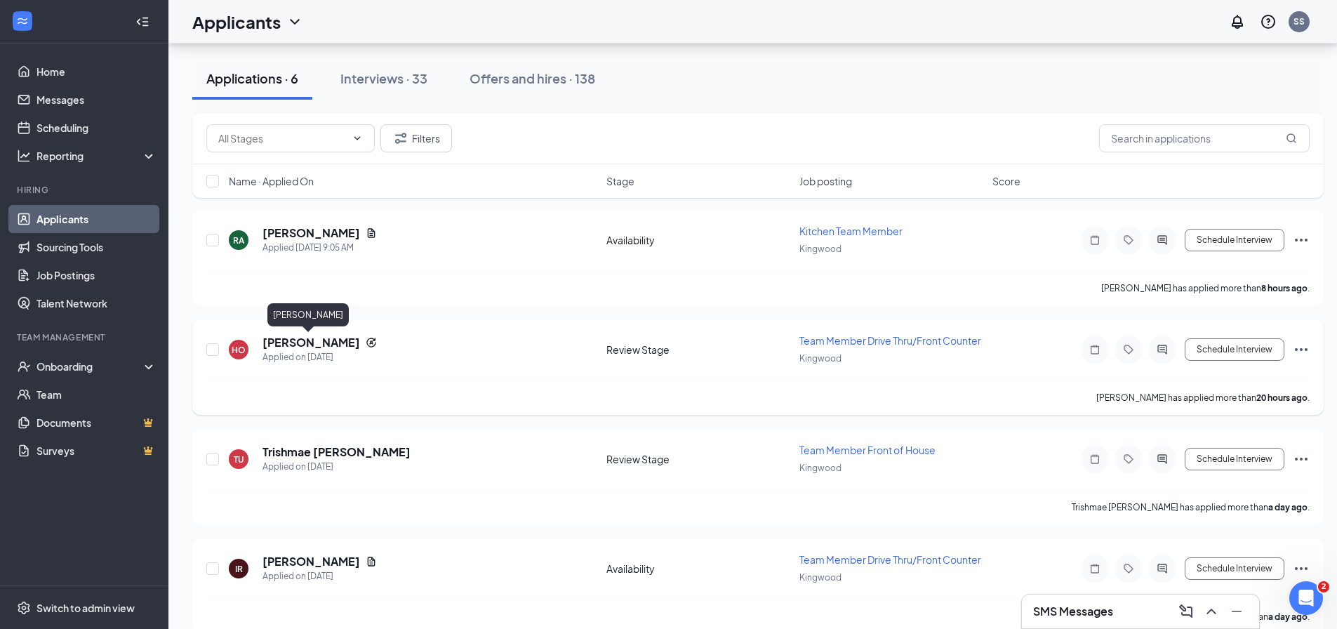
click at [310, 343] on h5 "[PERSON_NAME]" at bounding box center [312, 342] width 98 height 15
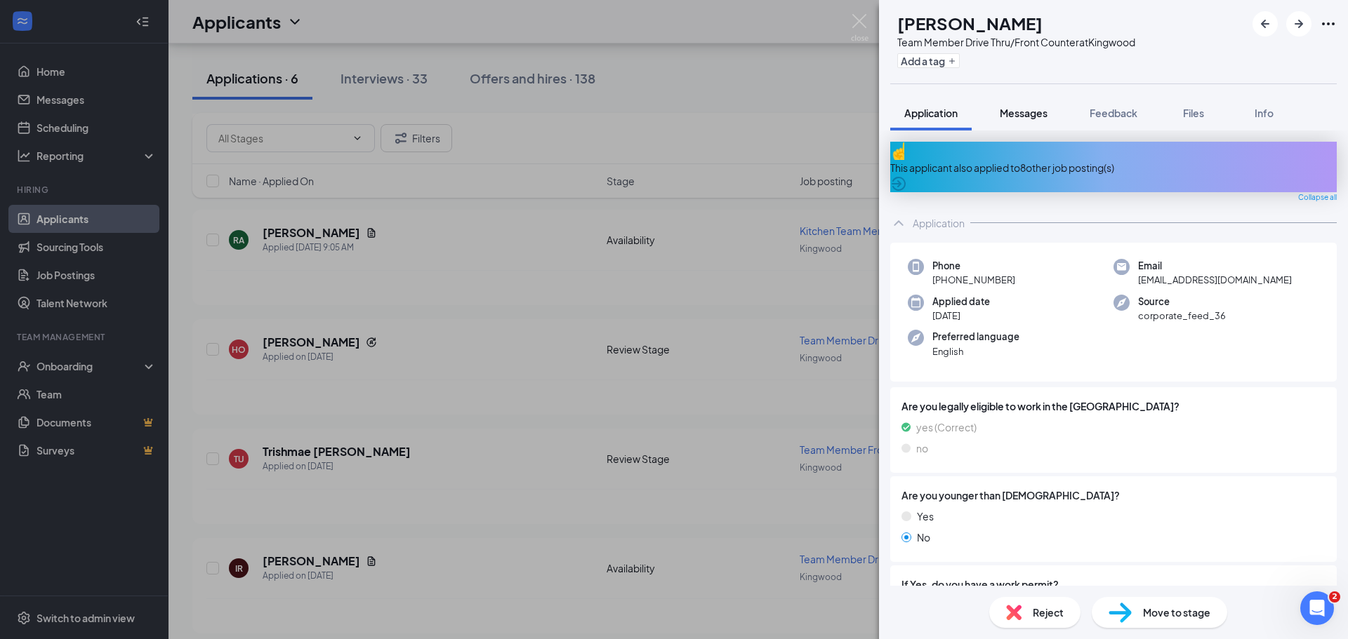
click at [1023, 112] on span "Messages" at bounding box center [1024, 113] width 48 height 13
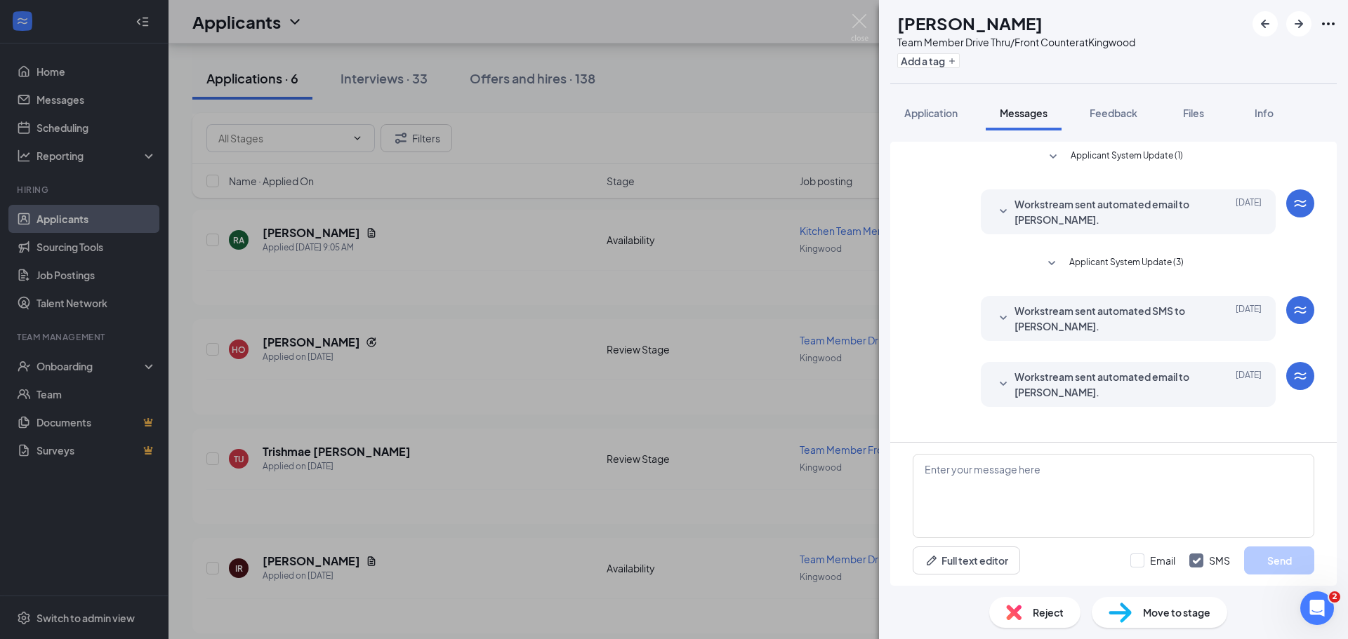
click at [1007, 385] on icon "SmallChevronDown" at bounding box center [1003, 384] width 17 height 17
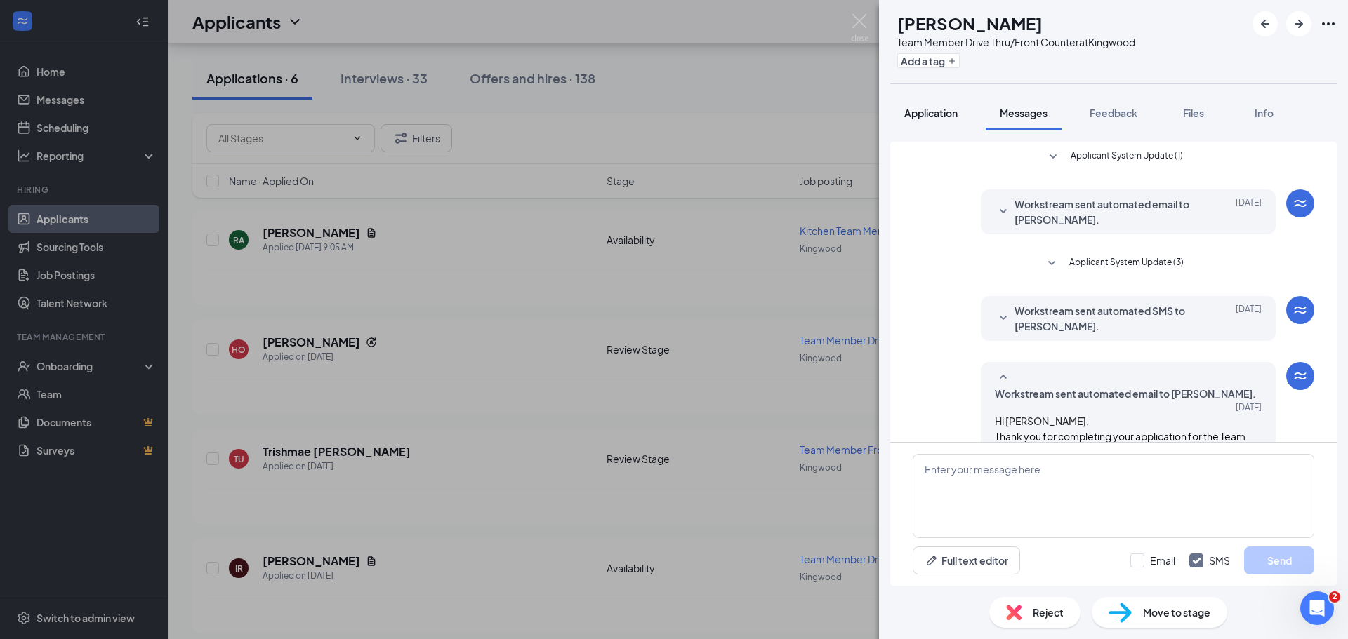
click at [936, 114] on span "Application" at bounding box center [930, 113] width 53 height 13
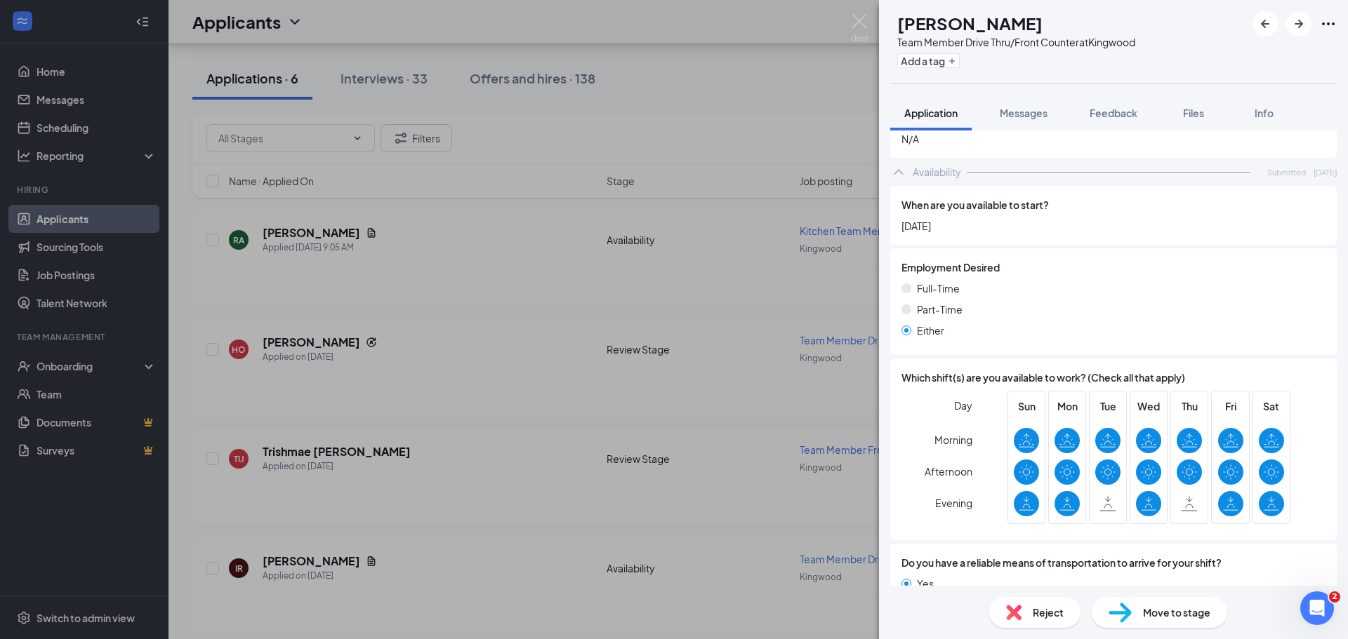
scroll to position [759, 0]
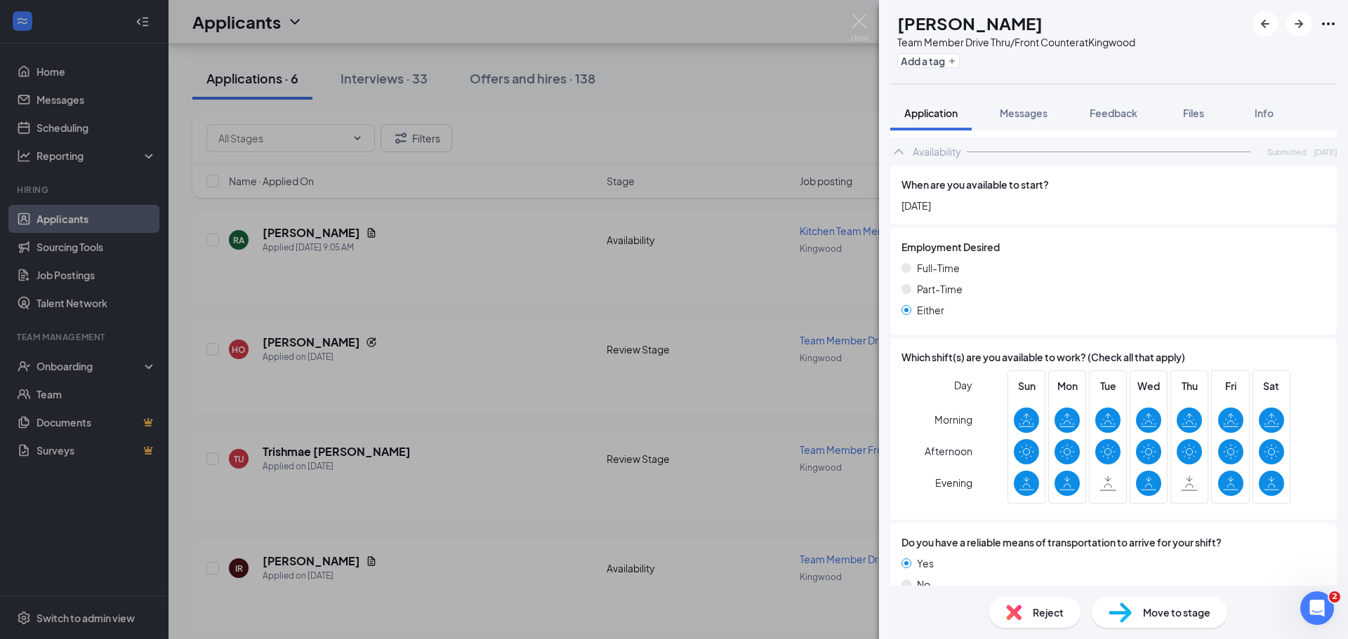
click at [1137, 621] on div "Move to stage" at bounding box center [1159, 612] width 135 height 31
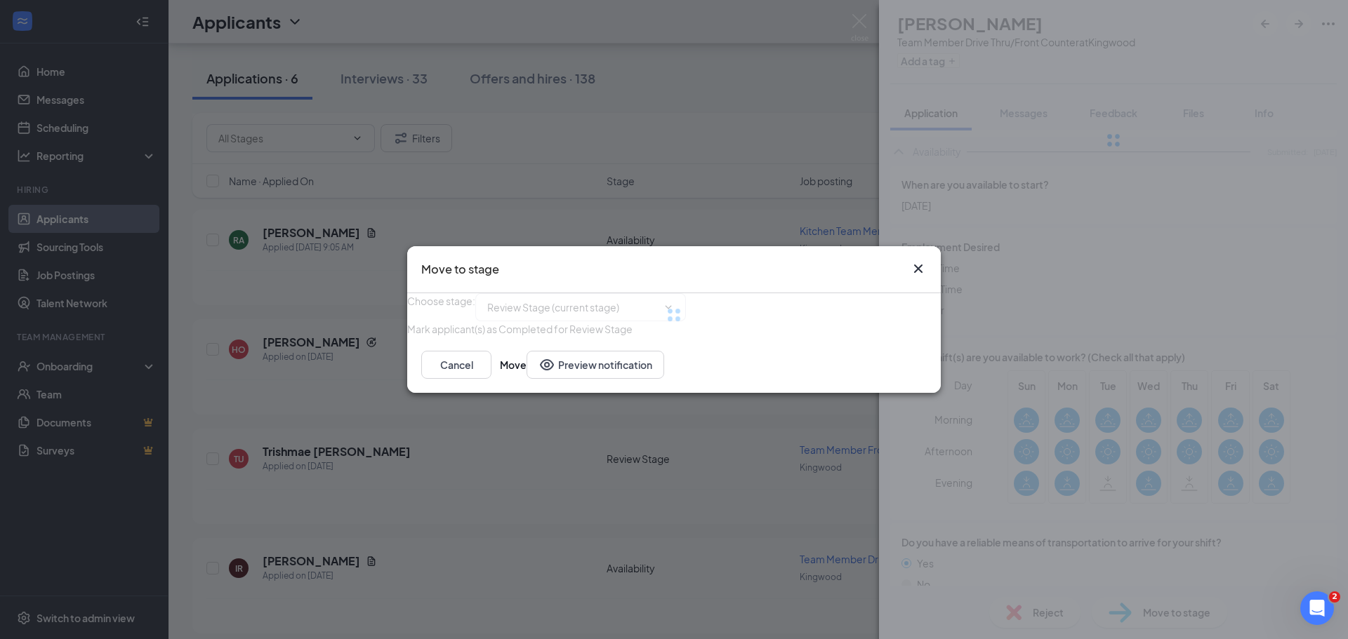
type input "Onsite Interview (next stage)"
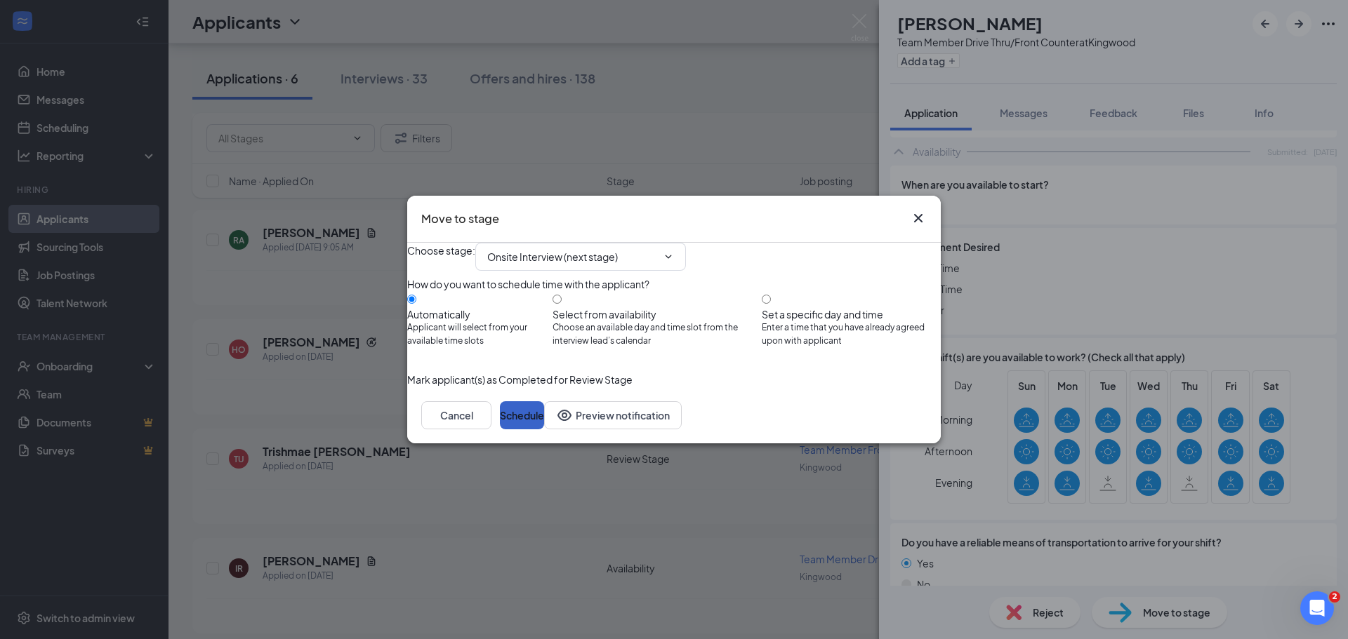
click at [544, 430] on button "Schedule" at bounding box center [522, 416] width 44 height 28
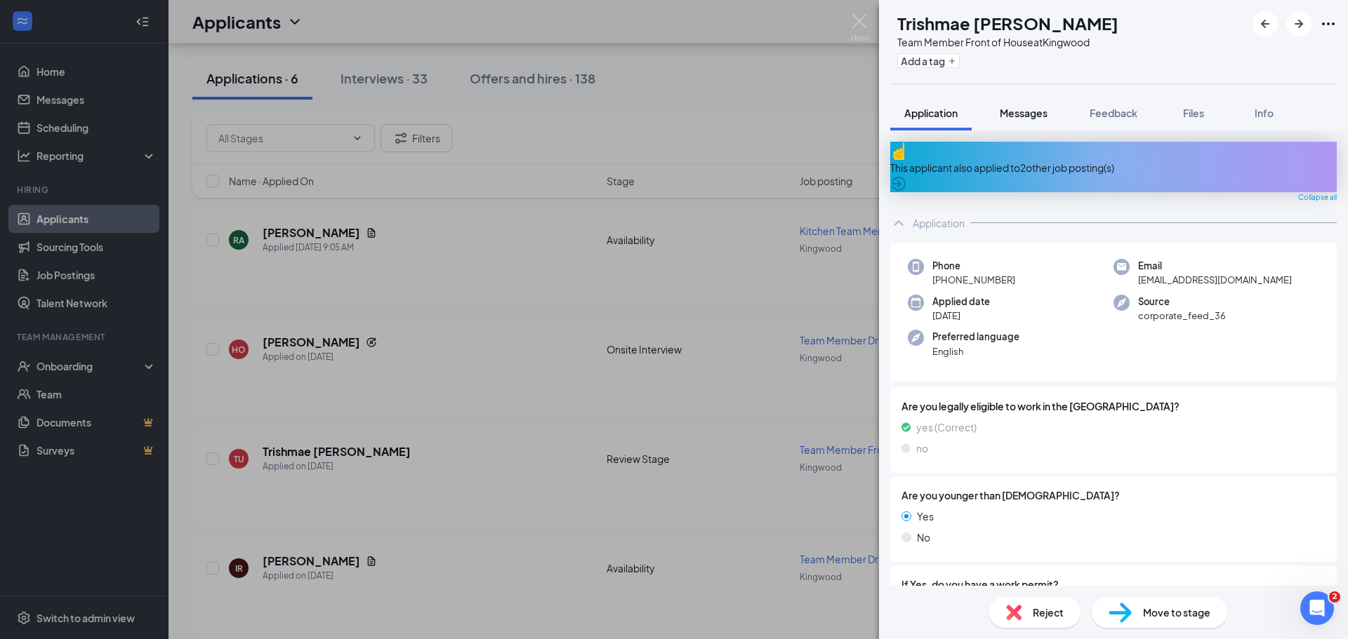
click at [1029, 111] on span "Messages" at bounding box center [1024, 113] width 48 height 13
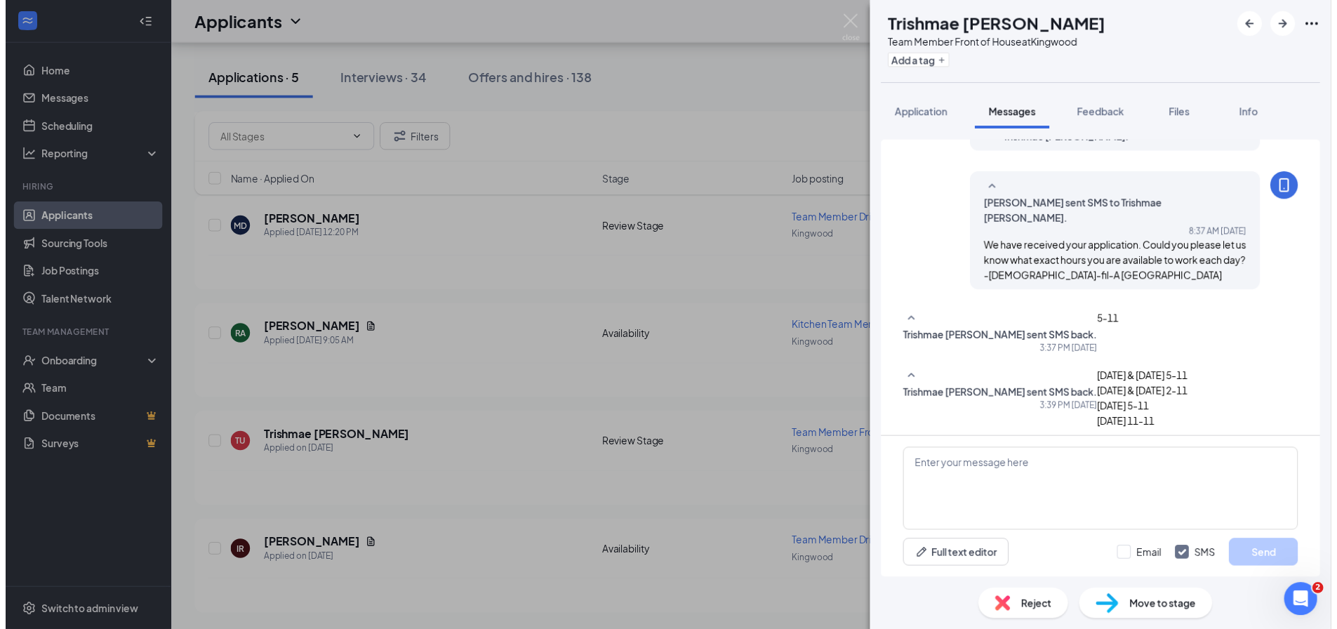
scroll to position [313, 0]
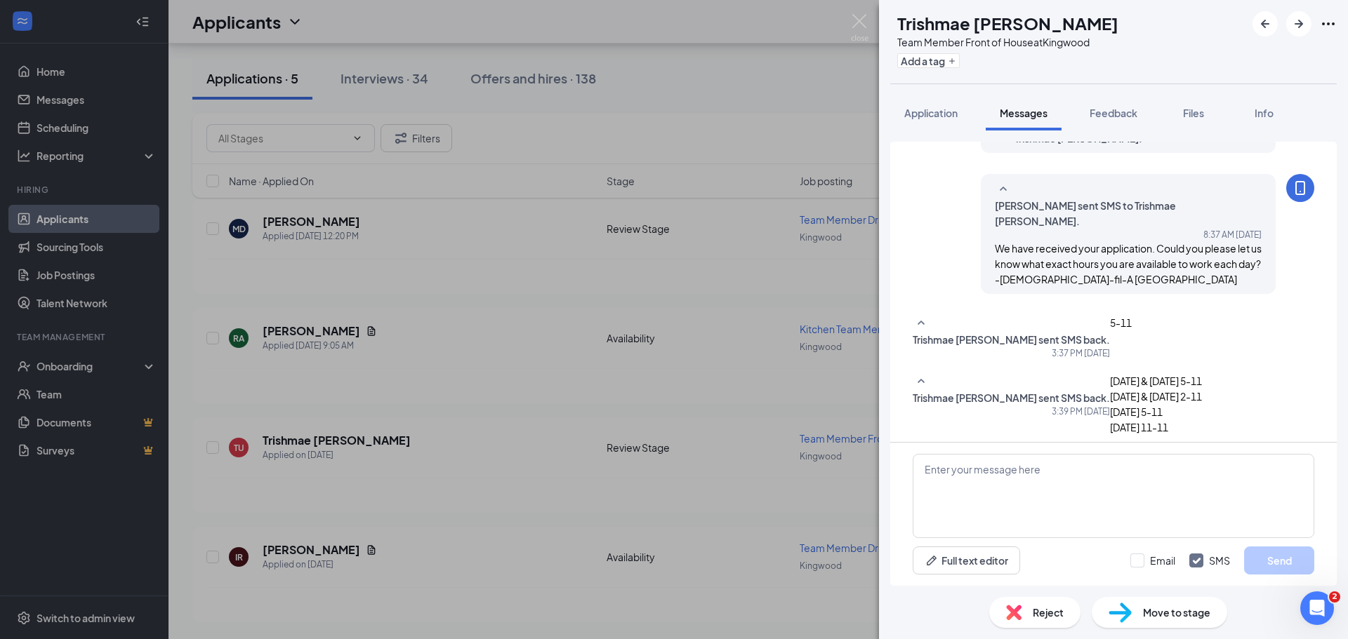
click at [1146, 616] on span "Move to stage" at bounding box center [1176, 612] width 67 height 15
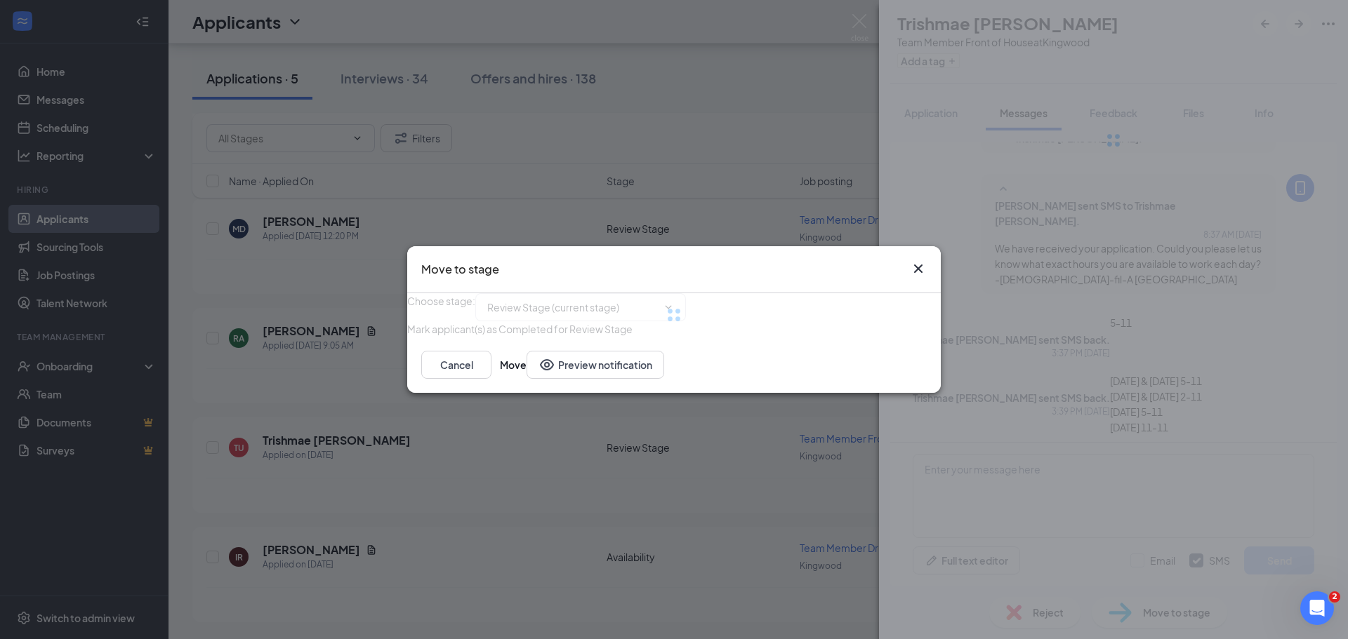
type input "Onsite Interview (next stage)"
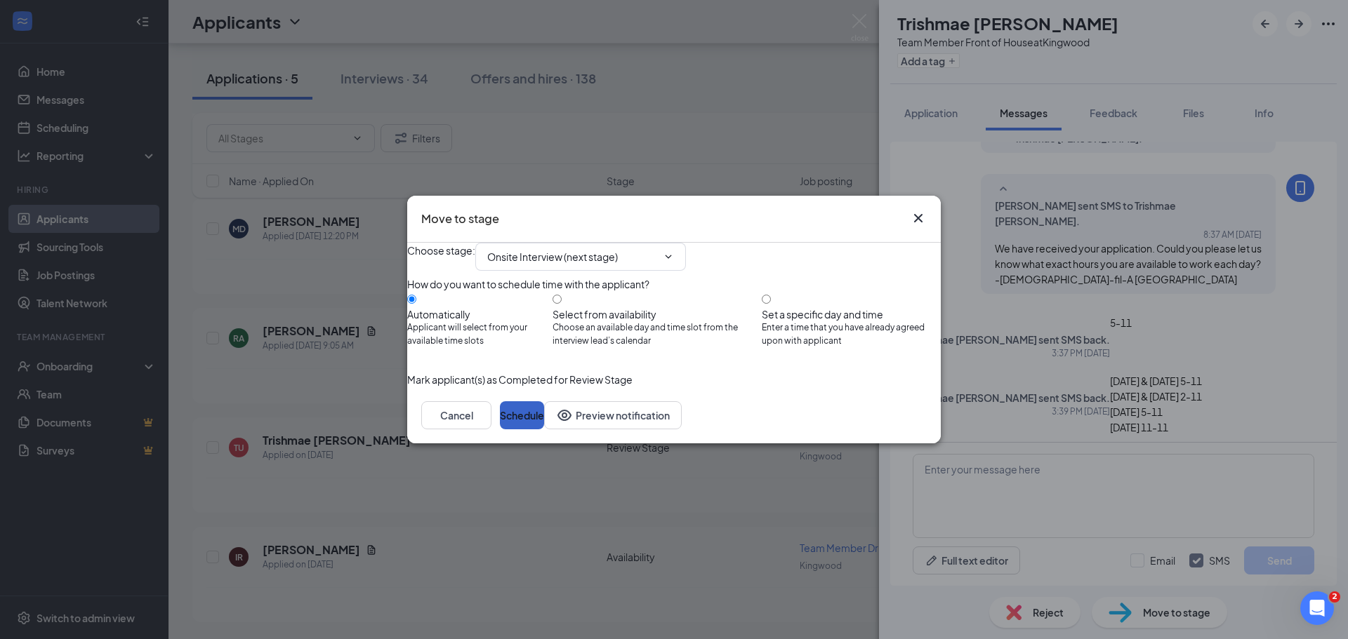
click at [544, 430] on button "Schedule" at bounding box center [522, 416] width 44 height 28
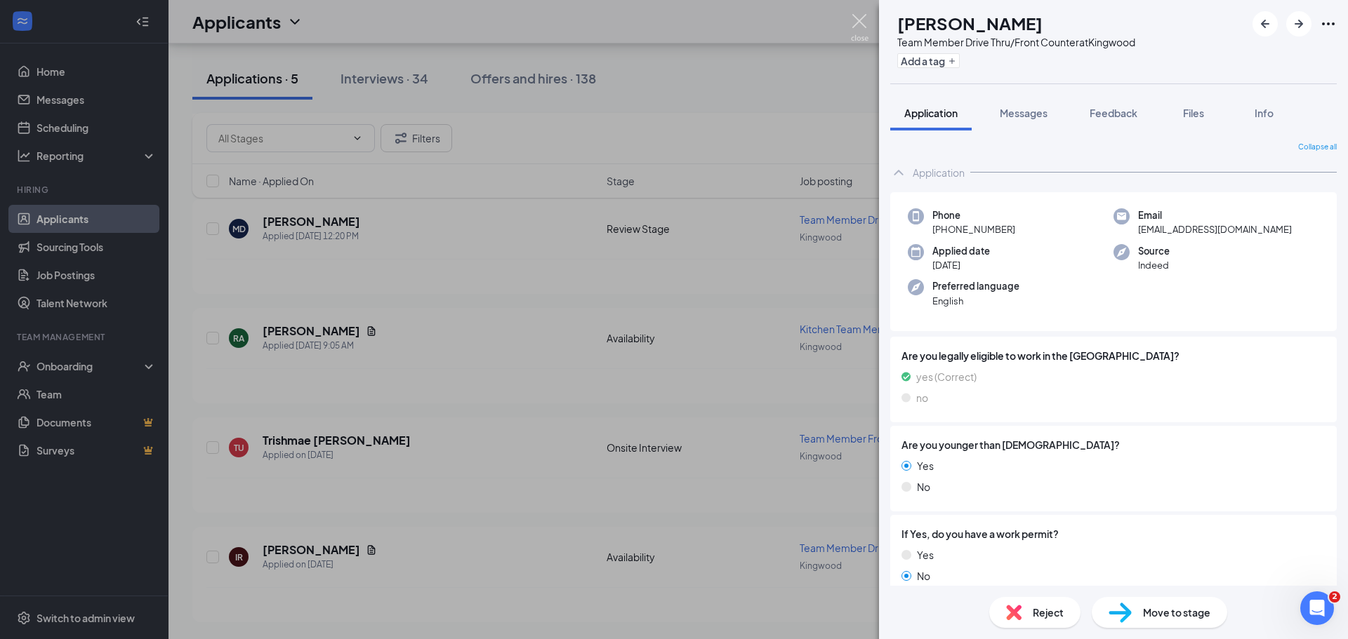
click at [860, 25] on img at bounding box center [860, 27] width 18 height 27
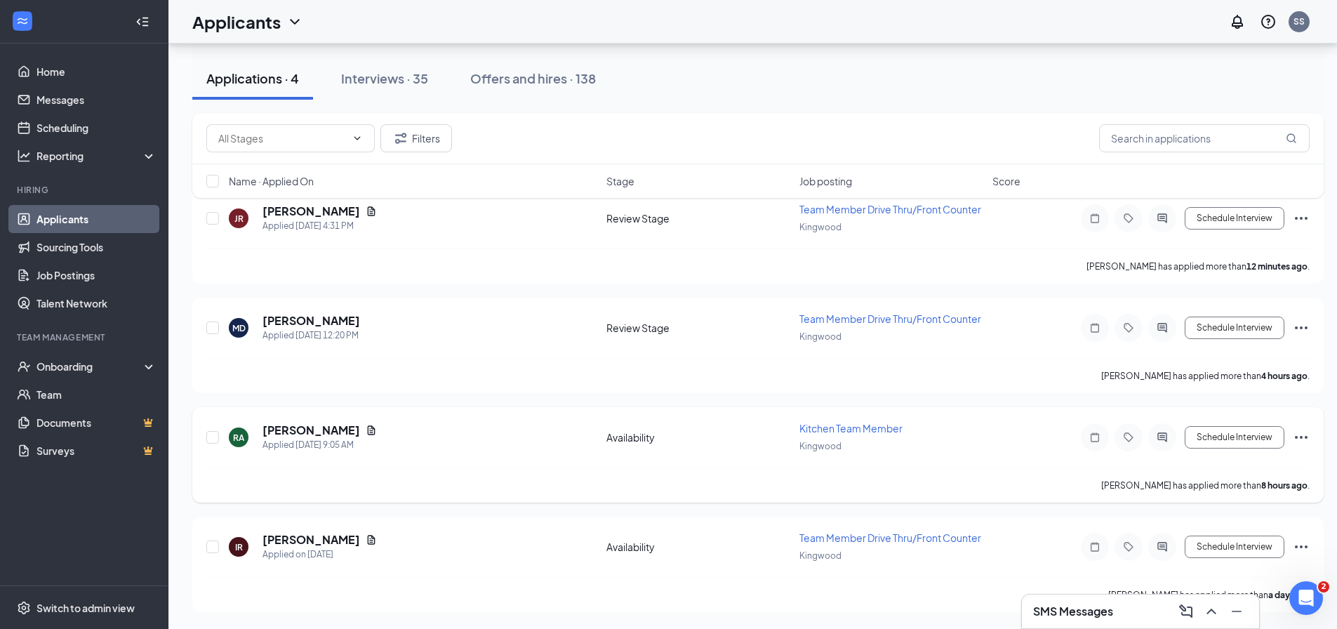
scroll to position [84, 0]
click at [395, 81] on div "Interviews · 35" at bounding box center [384, 78] width 87 height 18
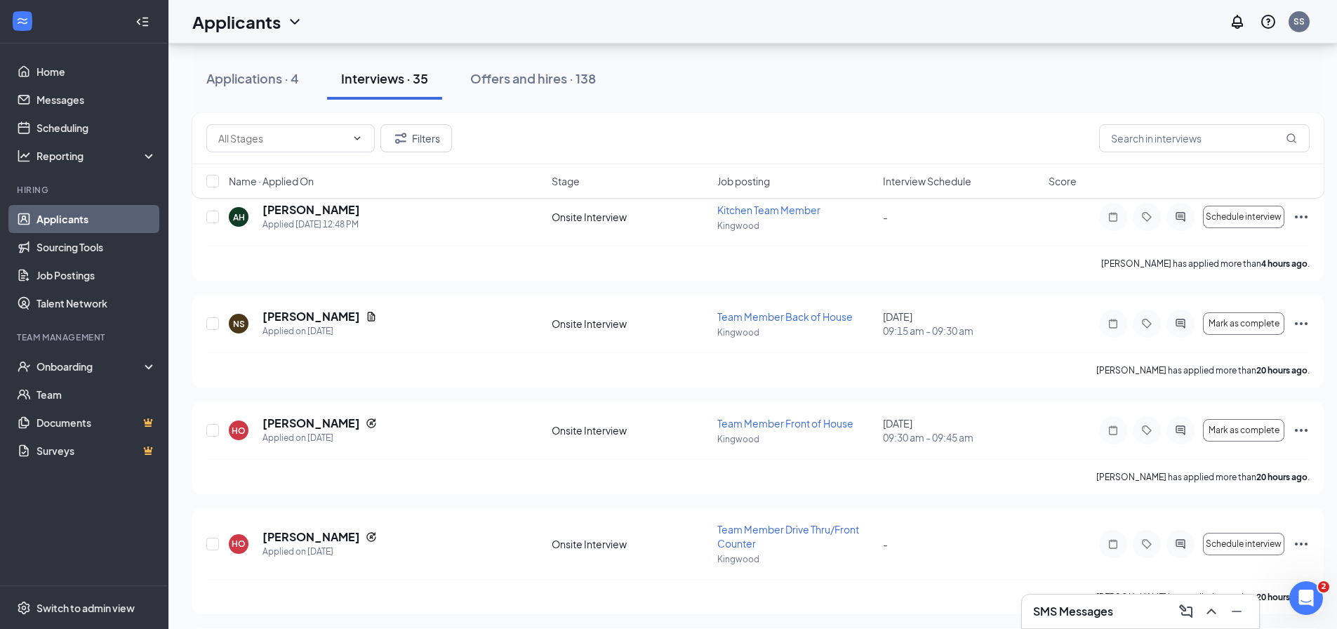
click at [929, 182] on span "Interview Schedule" at bounding box center [927, 181] width 88 height 14
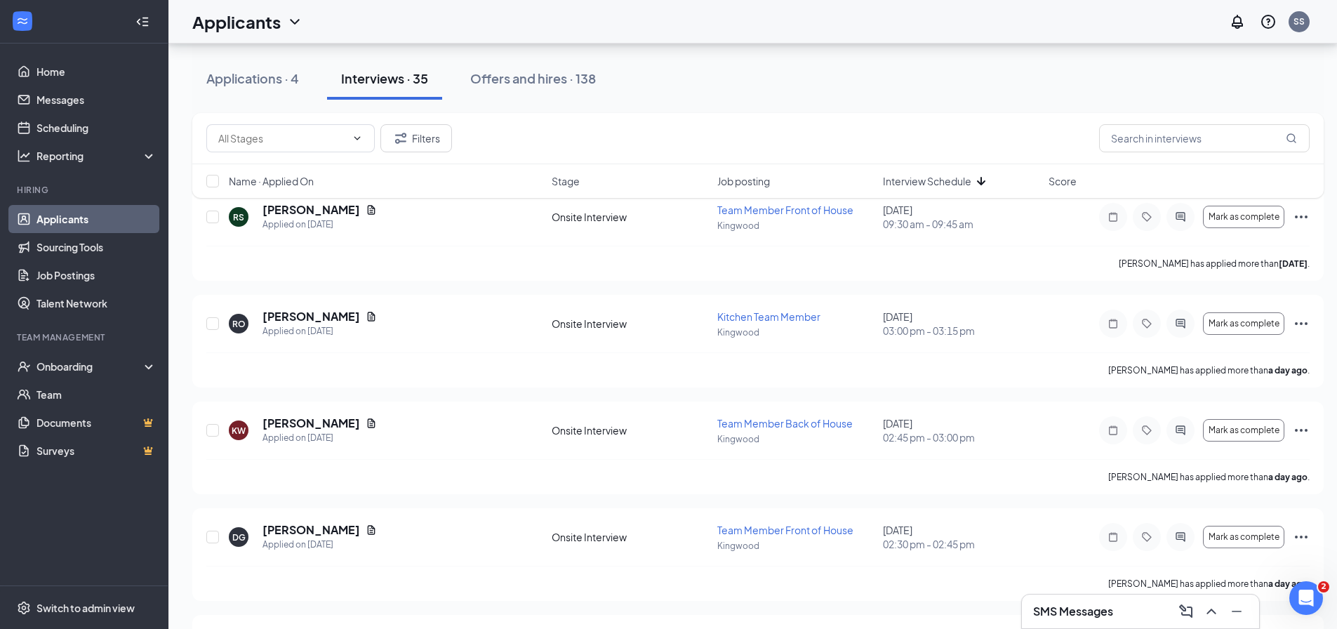
click at [929, 182] on span "Interview Schedule" at bounding box center [927, 181] width 88 height 14
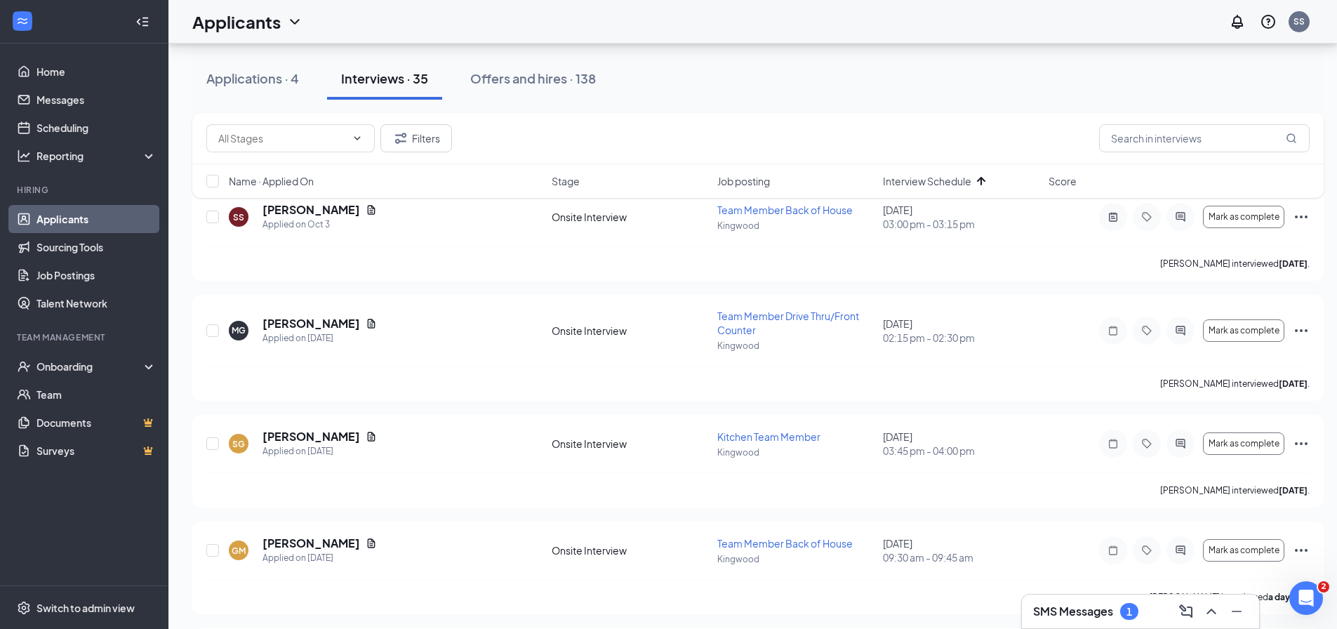
click at [1128, 620] on div "SMS Messages 1" at bounding box center [1140, 611] width 215 height 22
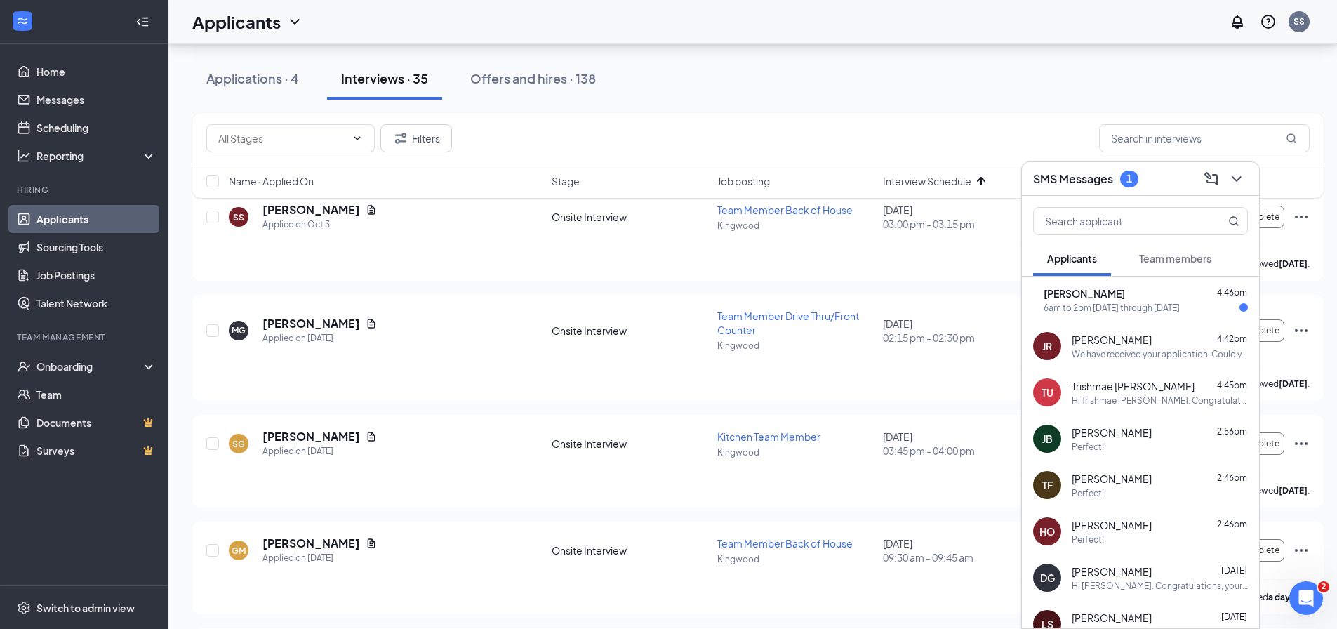
click at [1150, 307] on div "6am to 2pm [DATE] through [DATE]" at bounding box center [1112, 308] width 136 height 12
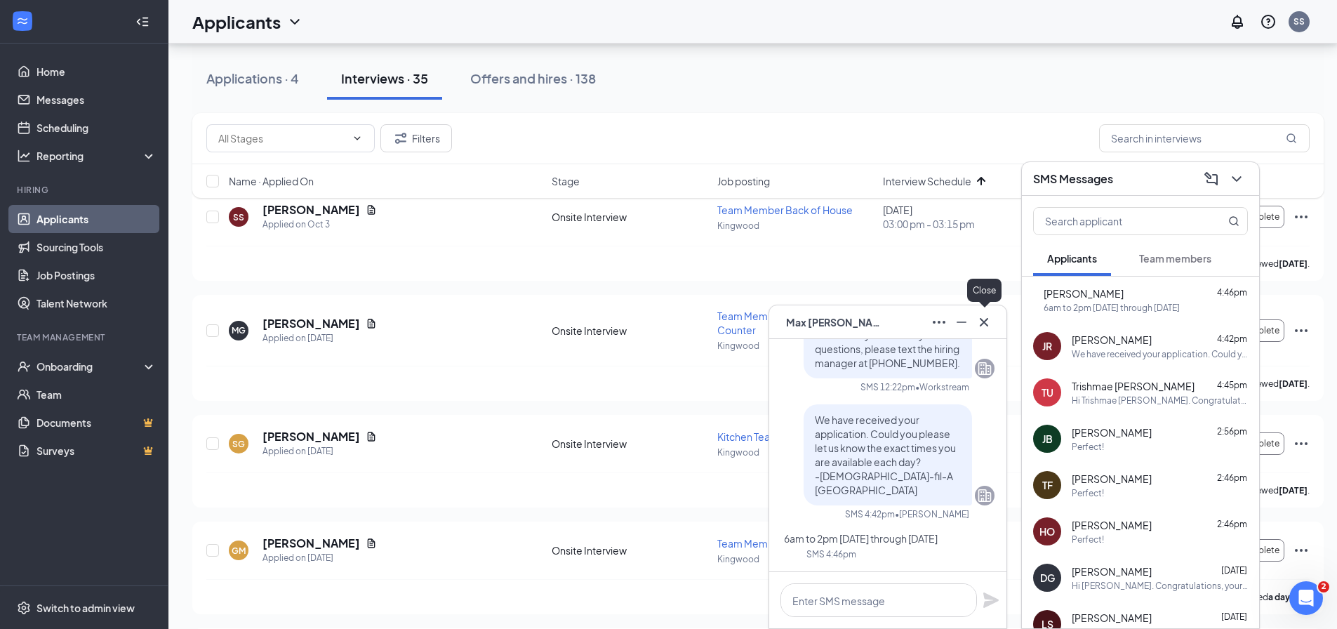
click at [985, 326] on icon "Cross" at bounding box center [984, 322] width 17 height 17
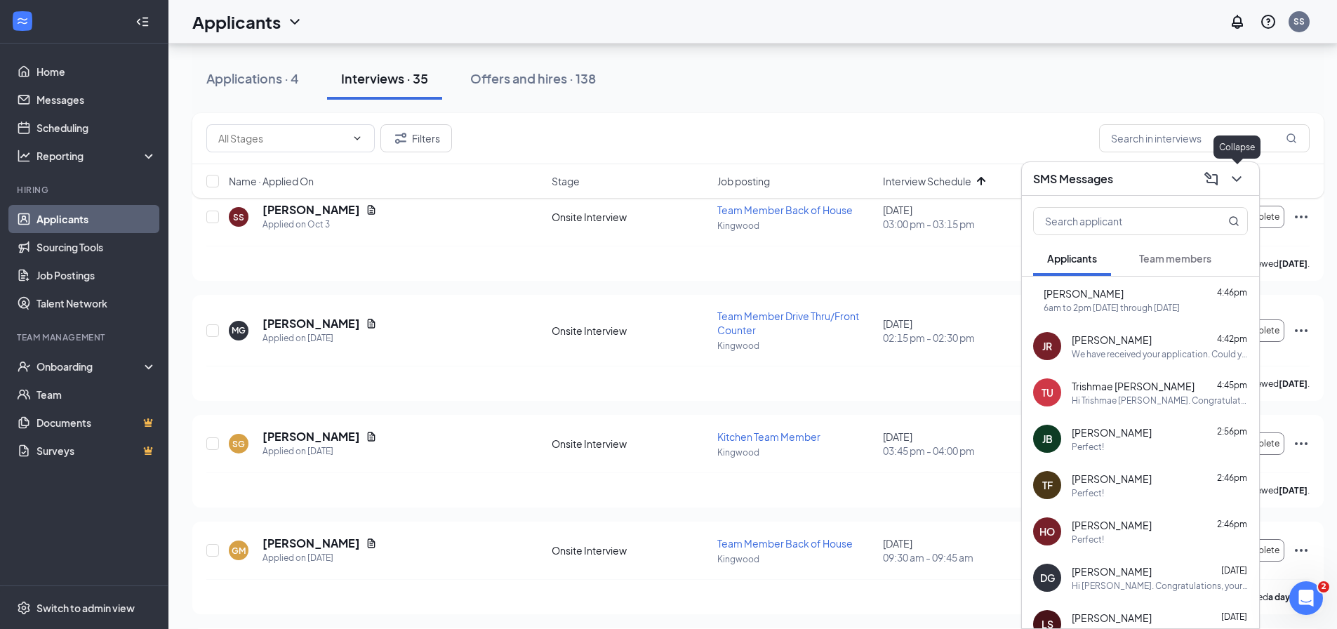
click at [1238, 178] on icon "ChevronDown" at bounding box center [1236, 179] width 17 height 17
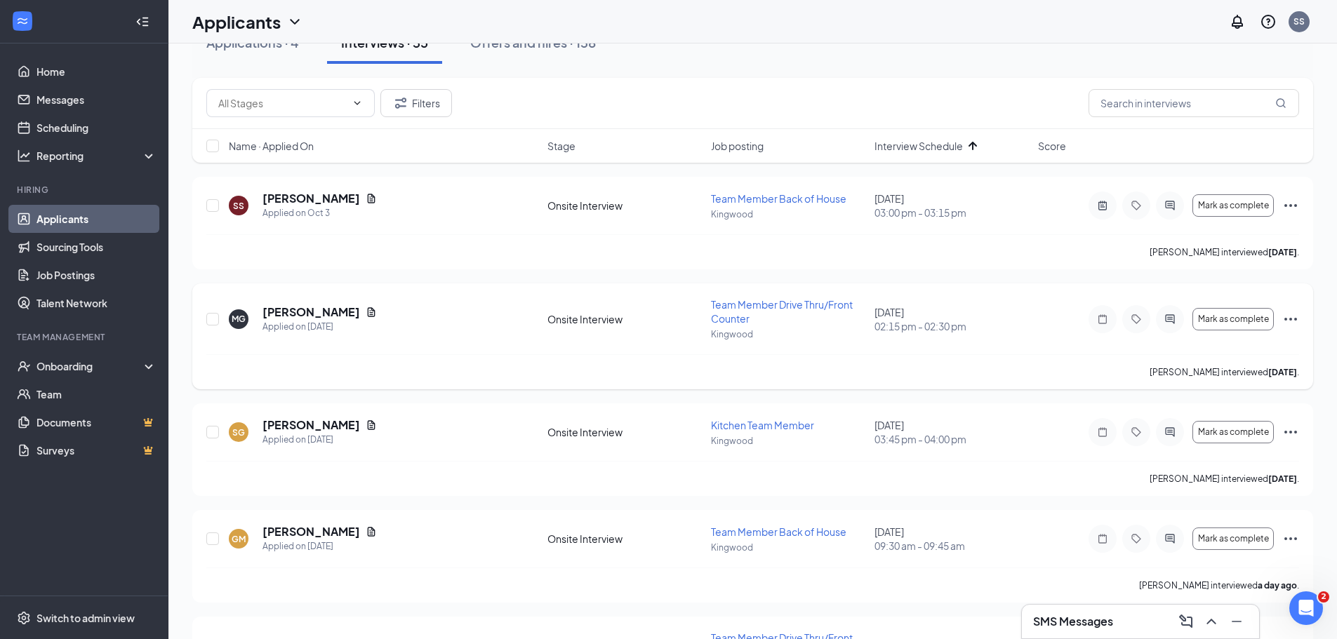
scroll to position [281, 0]
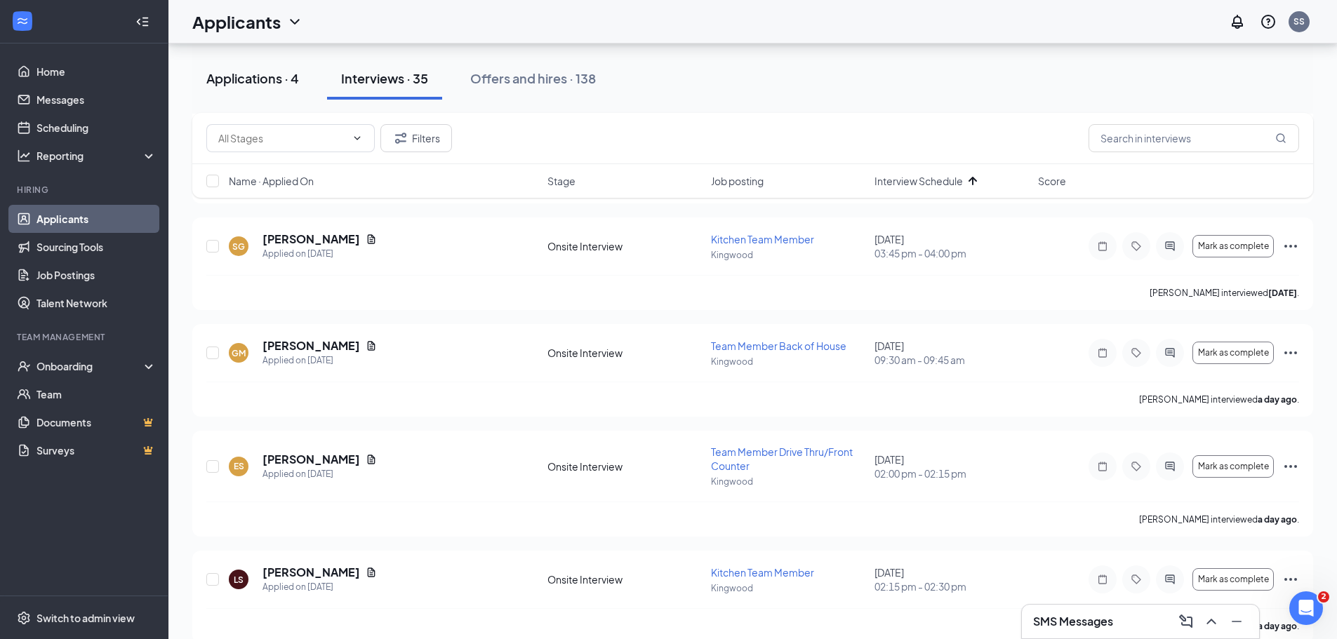
click at [266, 74] on div "Applications · 4" at bounding box center [252, 78] width 93 height 18
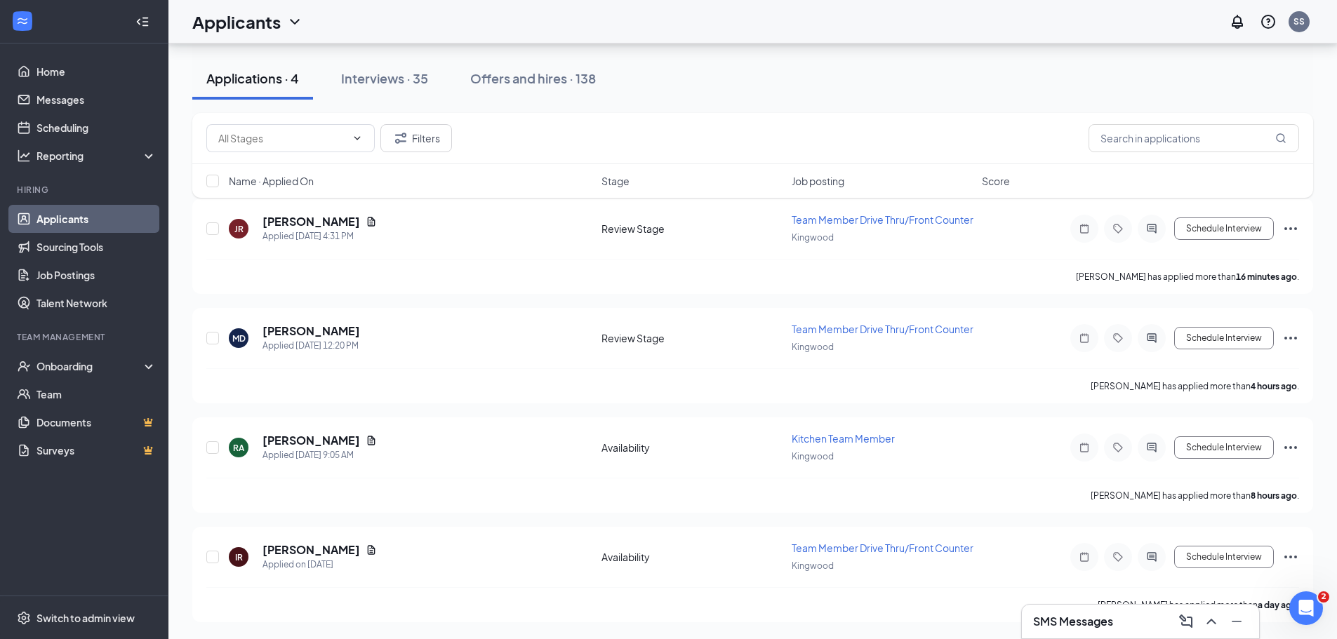
scroll to position [73, 0]
click at [1224, 333] on button "Schedule Interview" at bounding box center [1224, 338] width 100 height 22
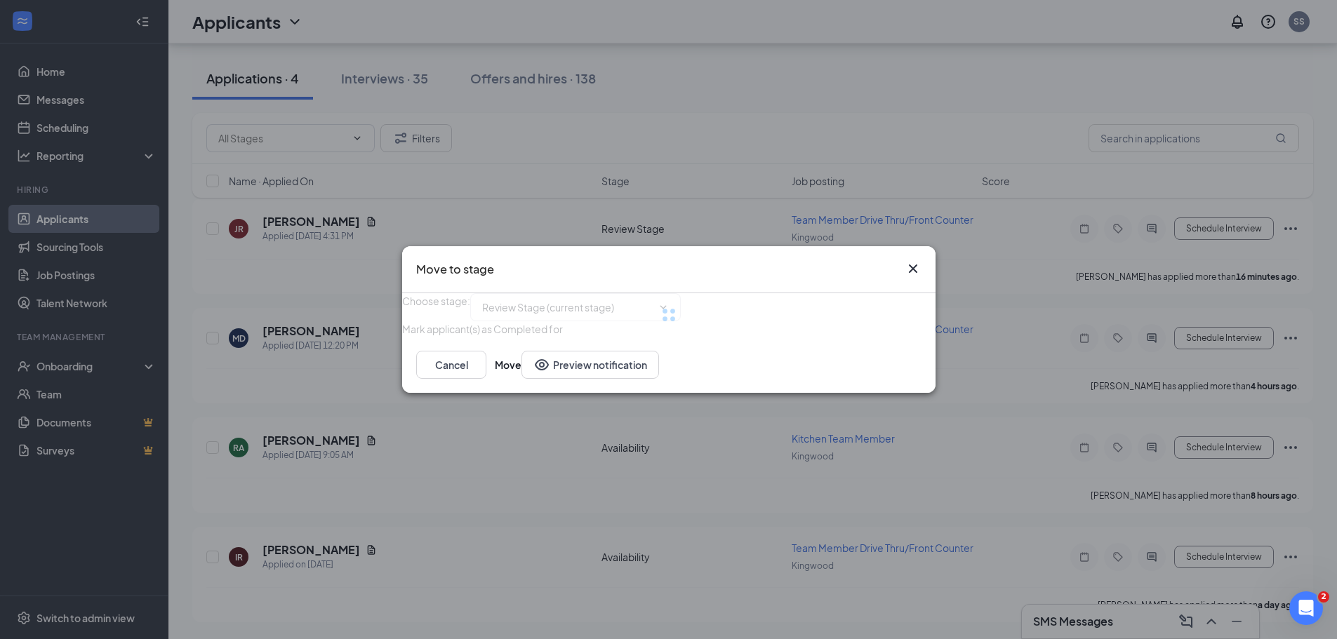
type input "Onsite Interview (next stage)"
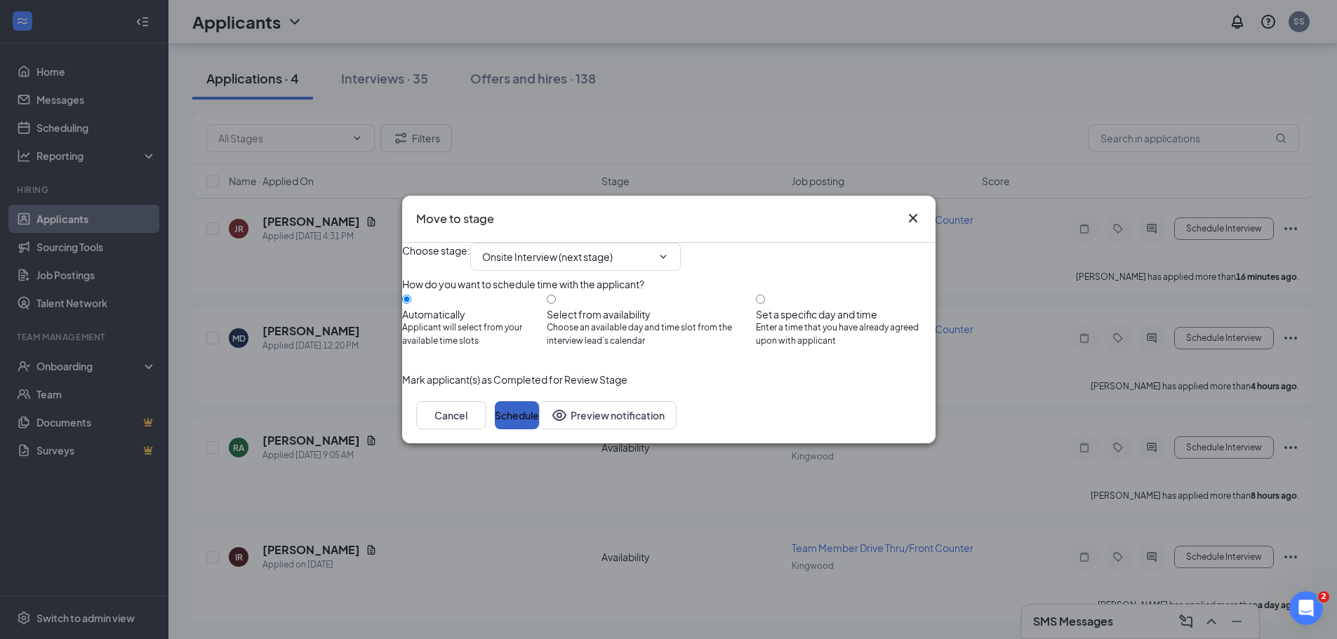
click at [539, 430] on button "Schedule" at bounding box center [517, 416] width 44 height 28
